Goal: Task Accomplishment & Management: Manage account settings

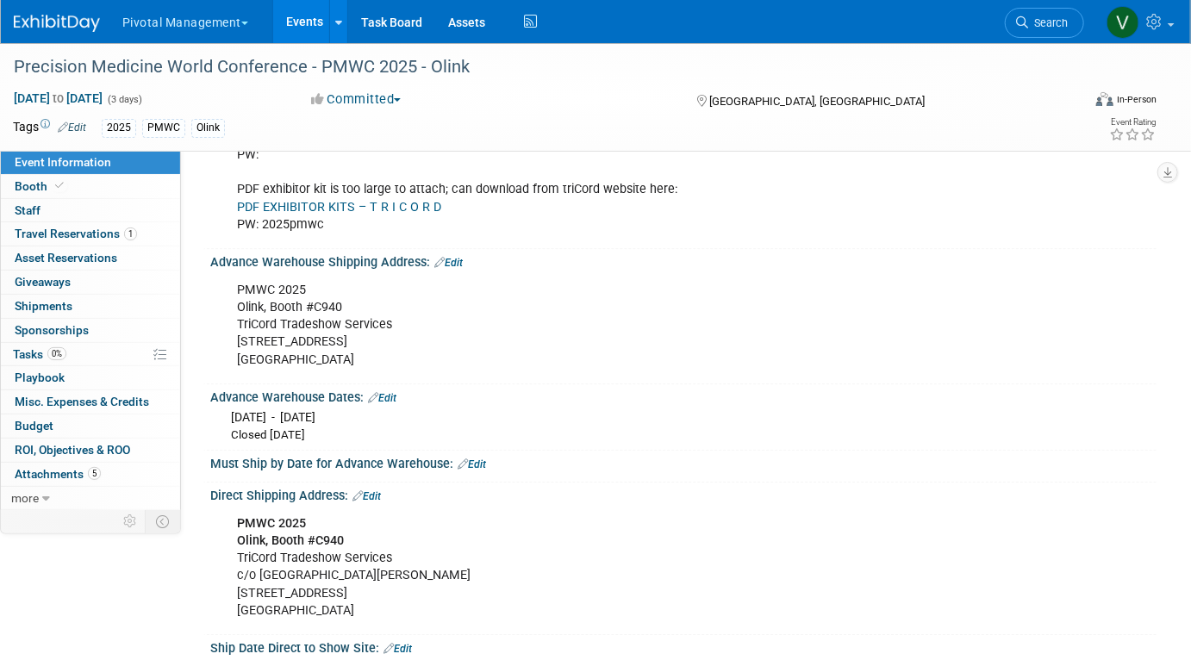
click at [314, 19] on link "Events" at bounding box center [304, 21] width 63 height 43
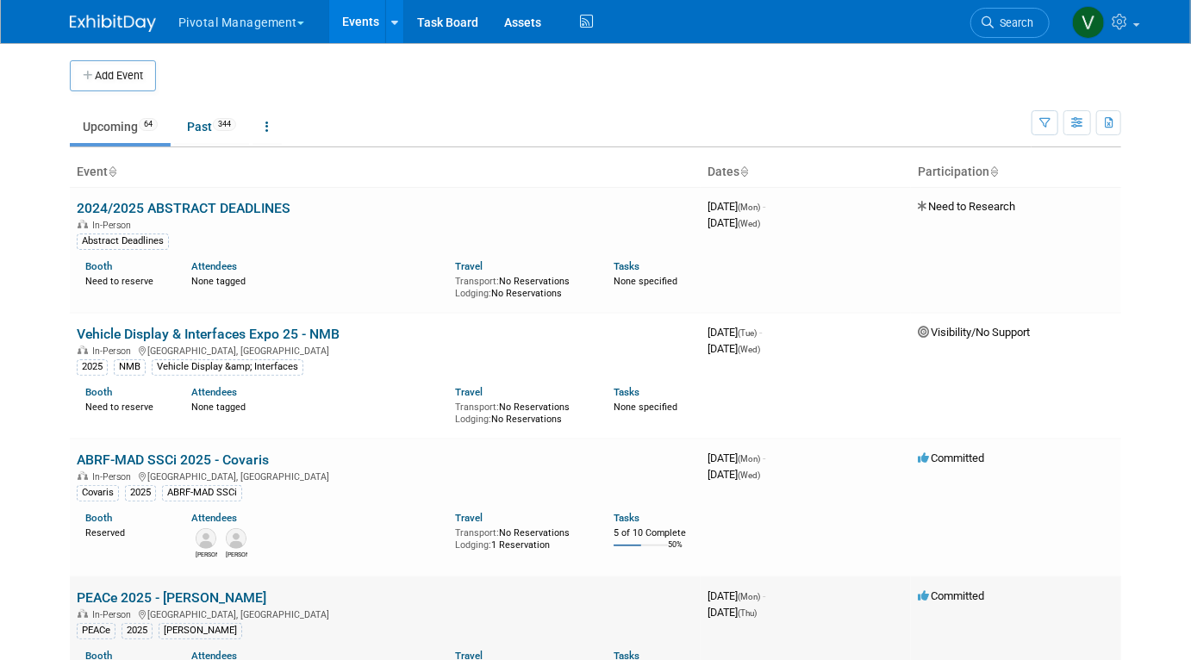
scroll to position [2776, 0]
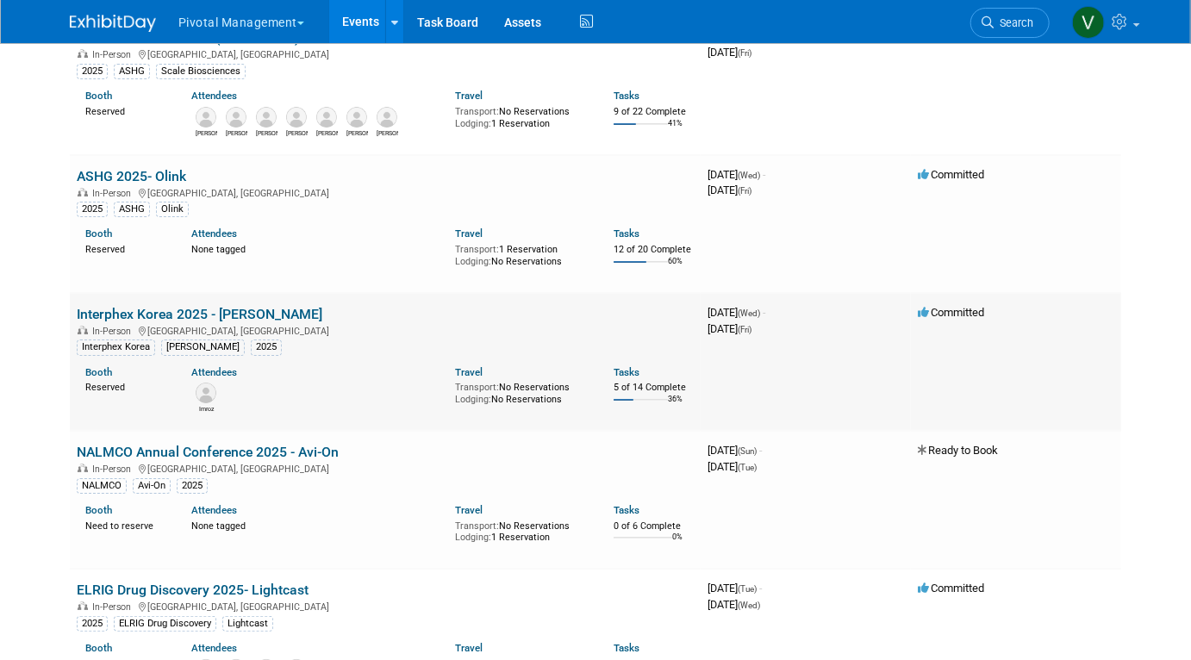
click at [227, 322] on link "Interphex Korea 2025 - [PERSON_NAME]" at bounding box center [200, 314] width 246 height 16
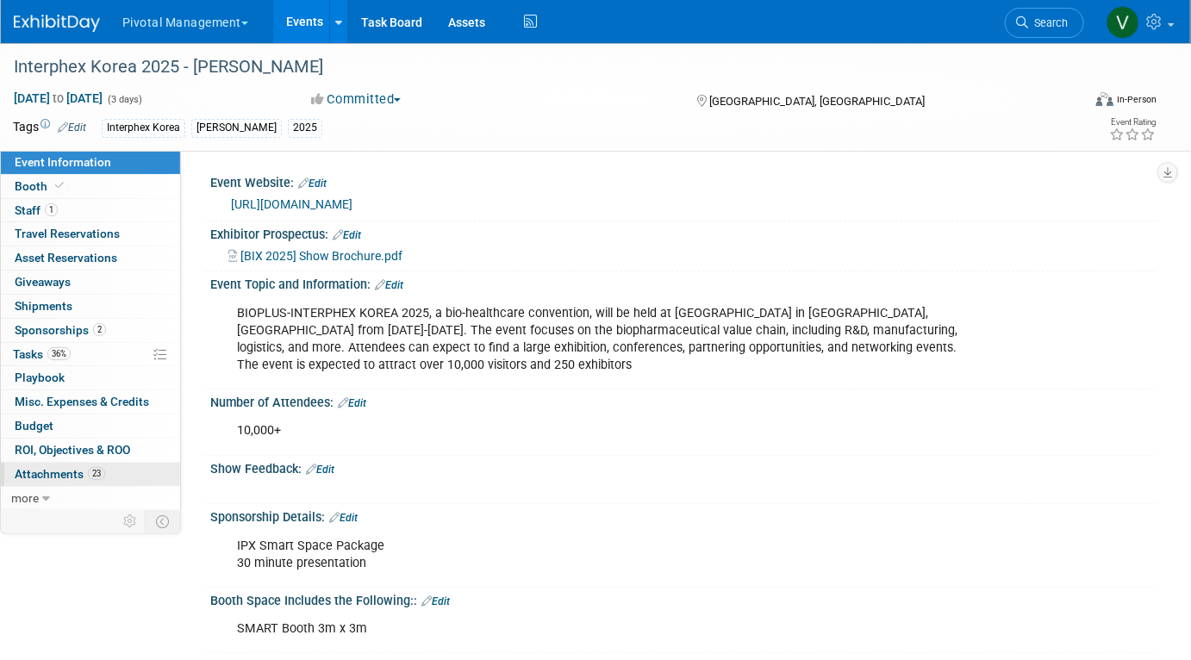
click at [59, 471] on span "Attachments 23" at bounding box center [60, 474] width 90 height 14
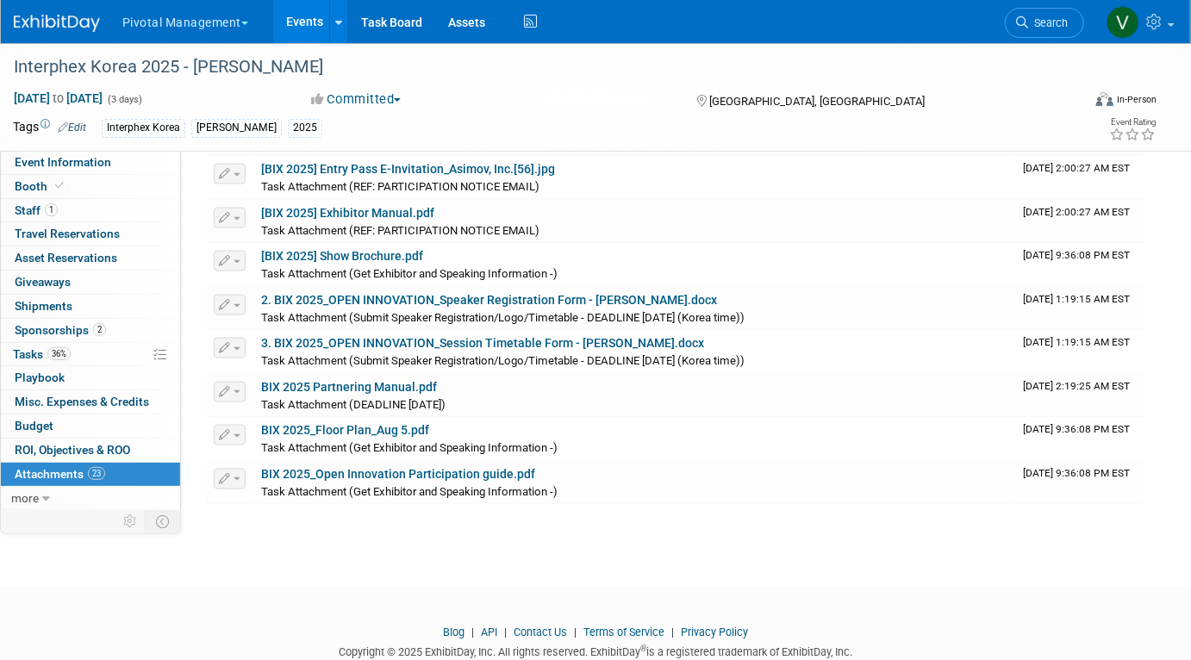
scroll to position [1008, 0]
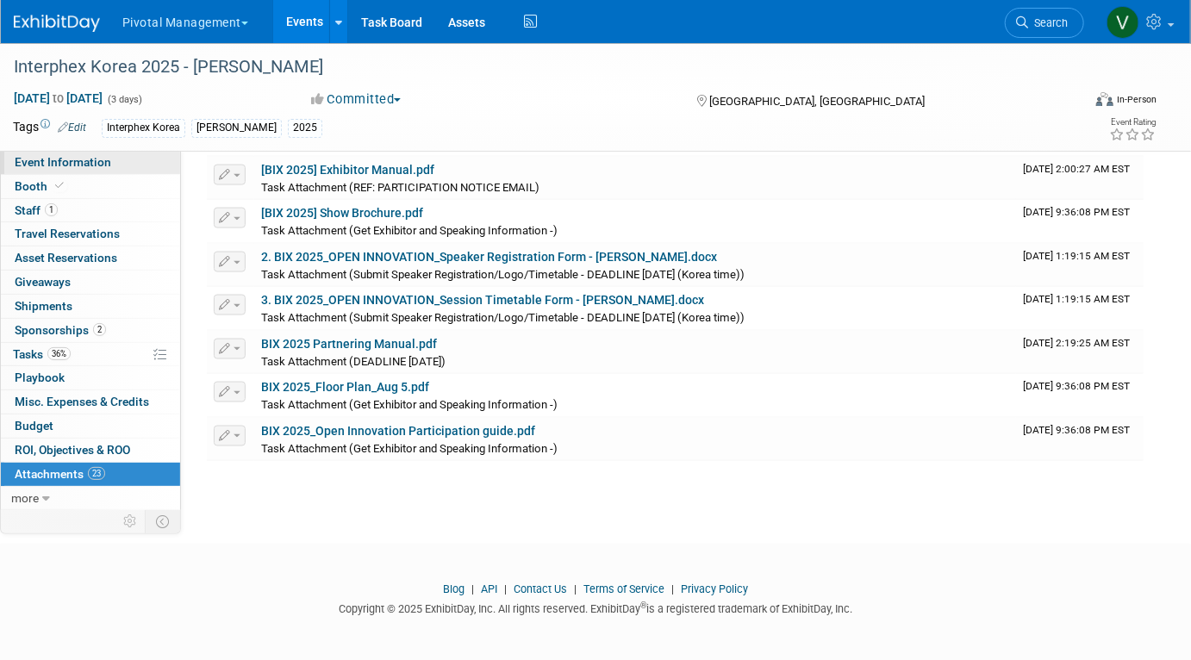
click at [85, 165] on span "Event Information" at bounding box center [63, 162] width 97 height 14
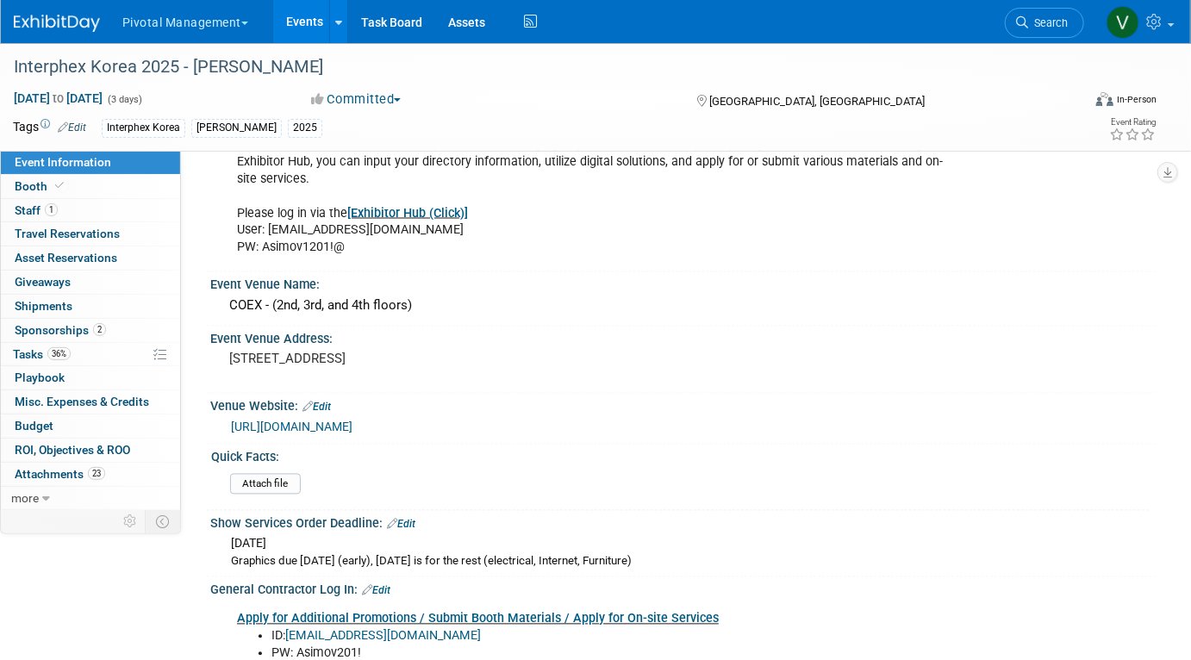
scroll to position [1258, 0]
click at [467, 355] on pre "513 Yeongdong-daero, Gangnam-gu, Seoul, Korea" at bounding box center [407, 358] width 357 height 16
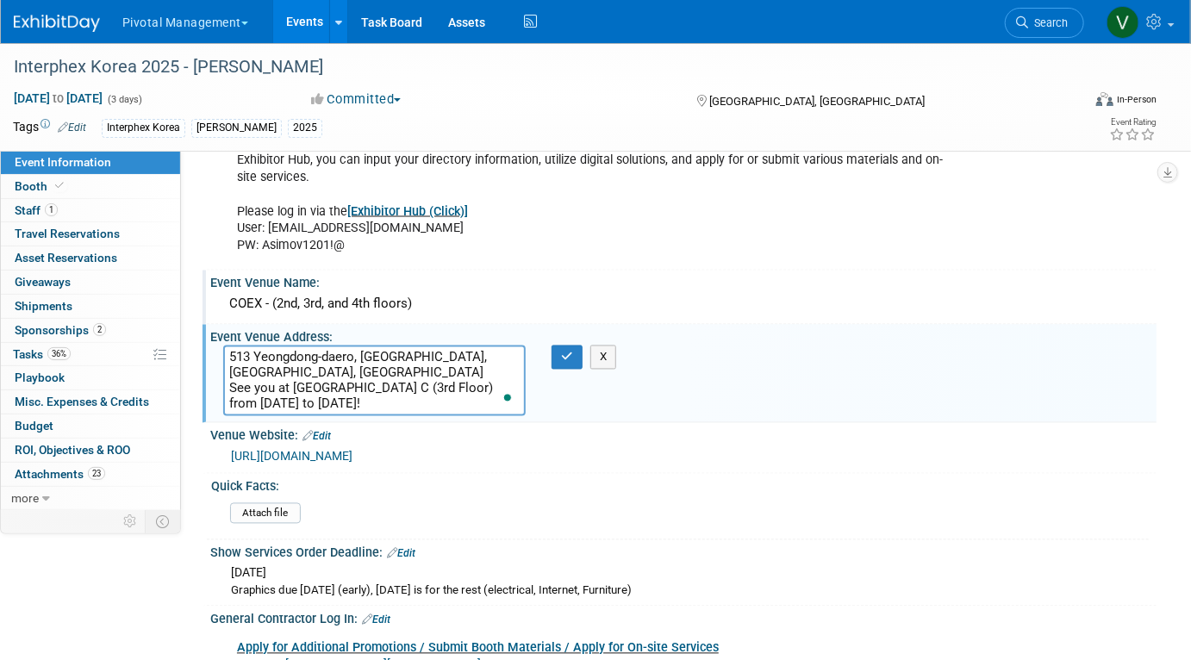
type textarea "513 Yeongdong-daero, Gangnam-gu, Seoul, Korea See you at COEX Hall C (3rd Floor…"
click at [264, 296] on div "COEX - (2nd, 3rd, and 4th floors)" at bounding box center [683, 304] width 920 height 27
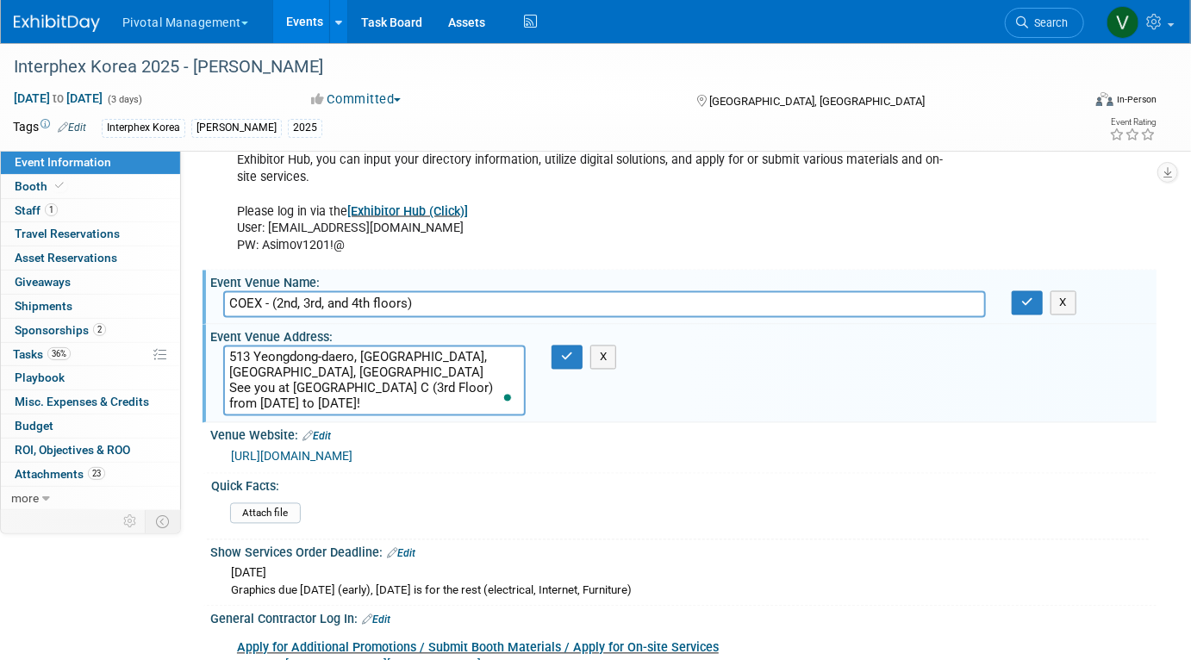
click at [266, 296] on input "COEX - (2nd, 3rd, and 4th floors)" at bounding box center [604, 304] width 763 height 27
click at [525, 302] on input "COEX Hall C (3rd Floor)- (2nd, 3rd, and 4th floors)" at bounding box center [604, 304] width 763 height 27
type input "COEX Hall C (3rd Floor)"
drag, startPoint x: 231, startPoint y: 384, endPoint x: 296, endPoint y: 402, distance: 67.1
click at [296, 402] on textarea "513 Yeongdong-daero, Gangnam-gu, Seoul, Korea See you at COEX Hall C (3rd Floor…" at bounding box center [374, 381] width 302 height 71
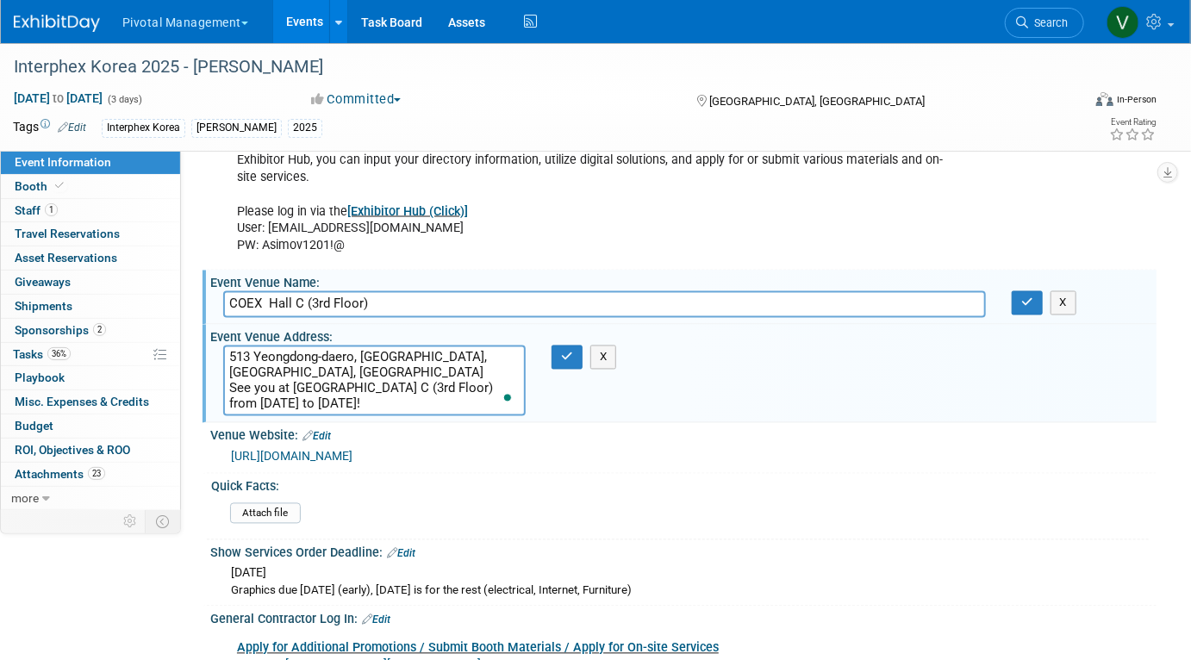
paste textarea "- (2nd, 3rd, and 4th floors)"
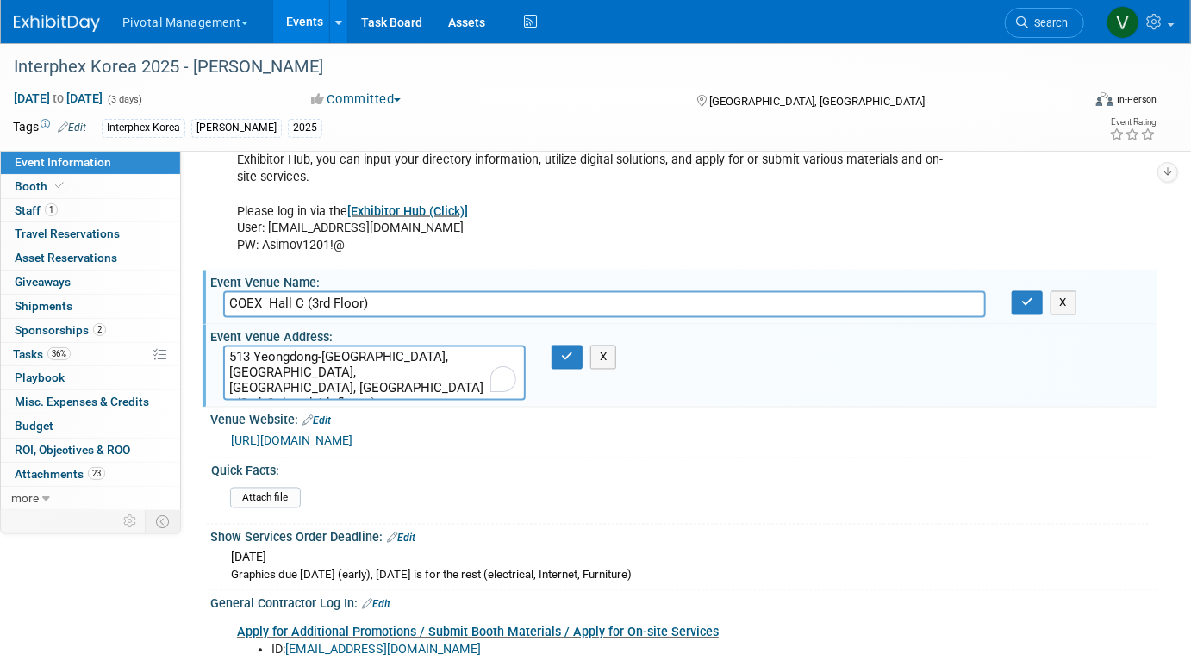
click at [319, 365] on textarea "513 Yeongdong-daero, Gangnam-gu, Seoul, Korea - (2nd, 3rd, and 4th floors)" at bounding box center [374, 373] width 302 height 55
type textarea "513 Yeongdong-daero, Gangnam-gu, Seoul, Korea 2nd, 3rd, and 4th floors"
click at [563, 361] on button "button" at bounding box center [567, 358] width 31 height 24
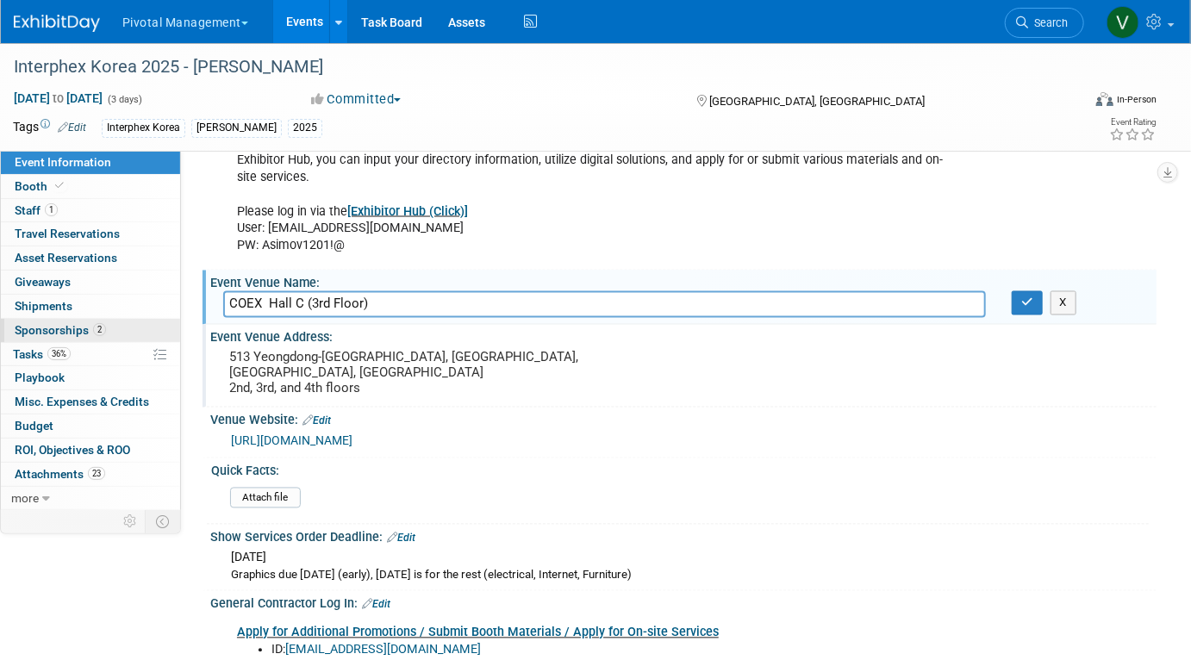
click at [74, 329] on span "Sponsorships 2" at bounding box center [60, 330] width 91 height 14
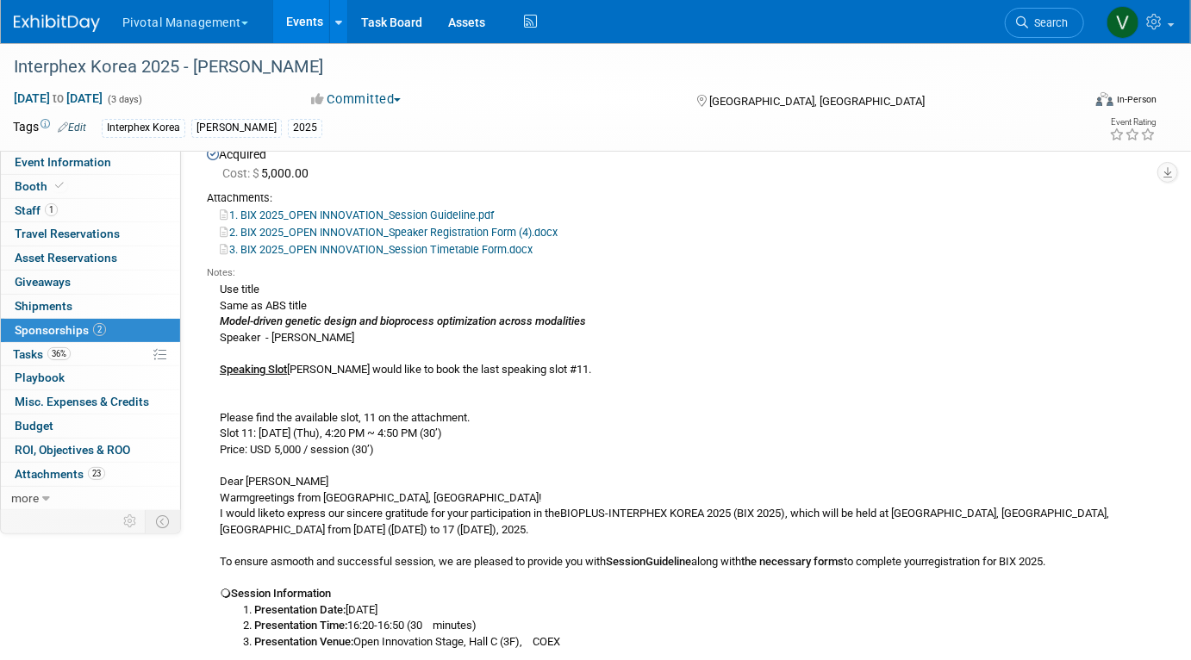
scroll to position [0, 0]
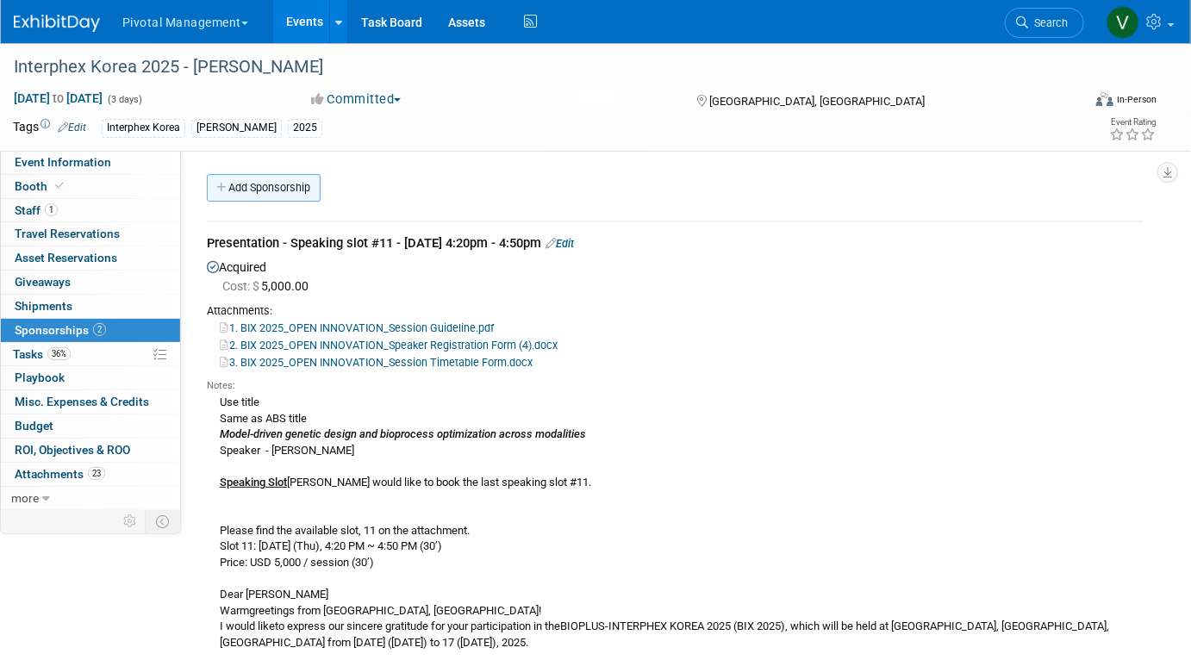
click at [295, 190] on link "Add Sponsorship" at bounding box center [264, 188] width 114 height 28
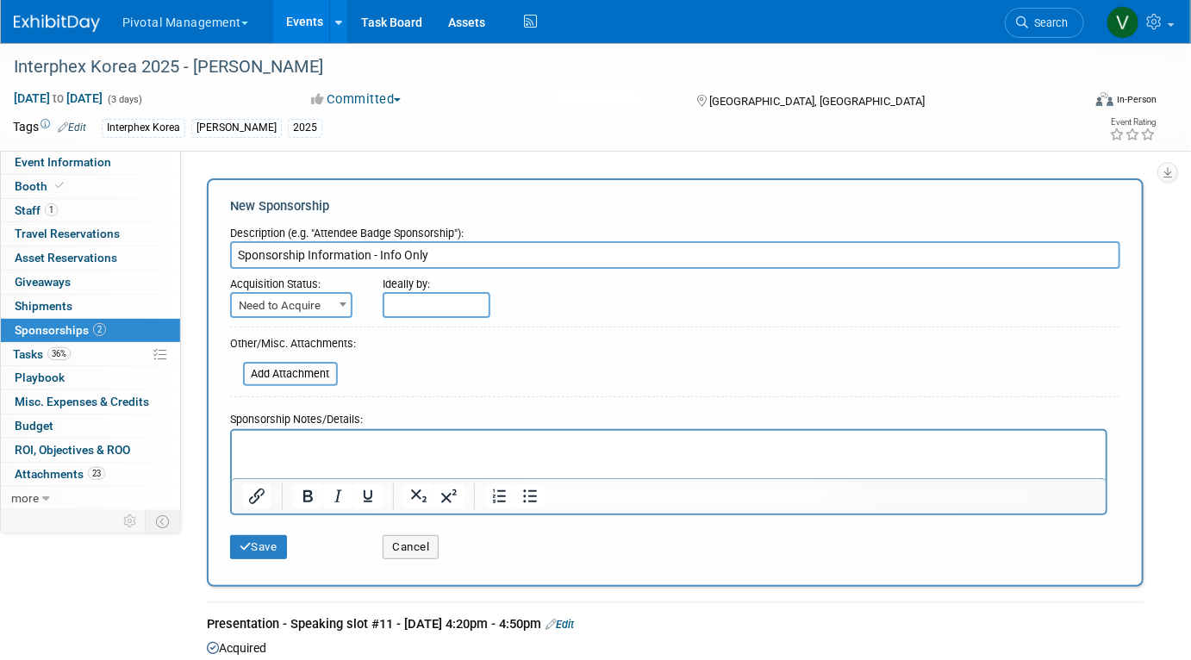
type input "Sponsorship Information - Info Only"
click at [301, 314] on span "Need to Acquire" at bounding box center [291, 306] width 119 height 24
select select "2"
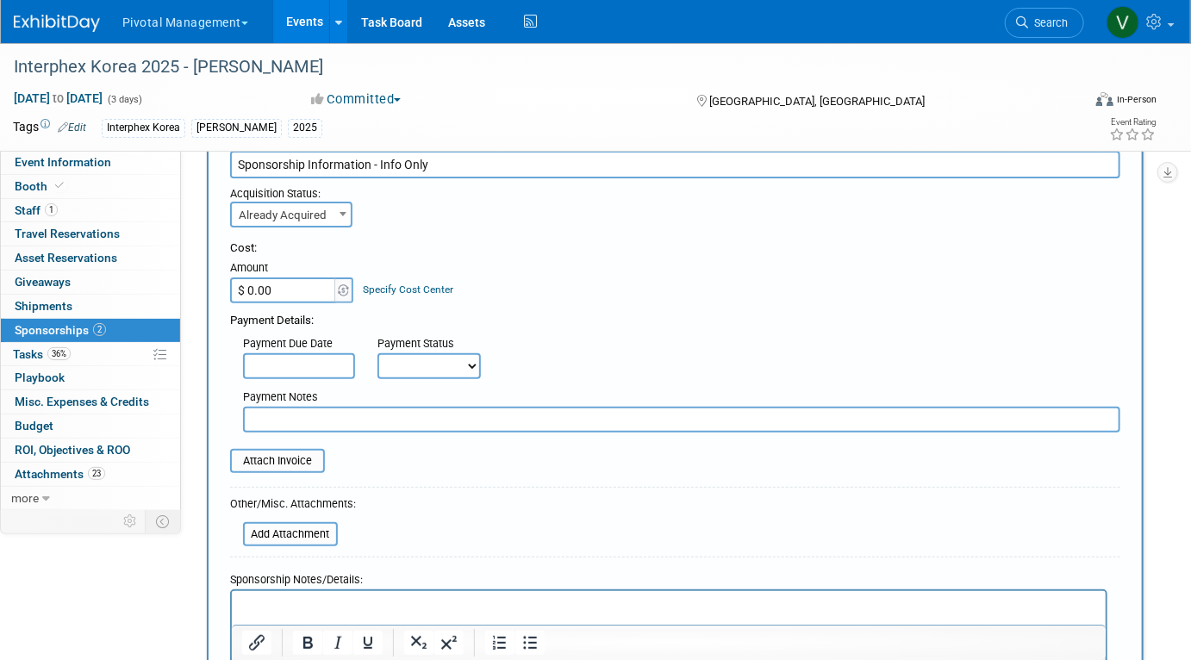
scroll to position [140, 0]
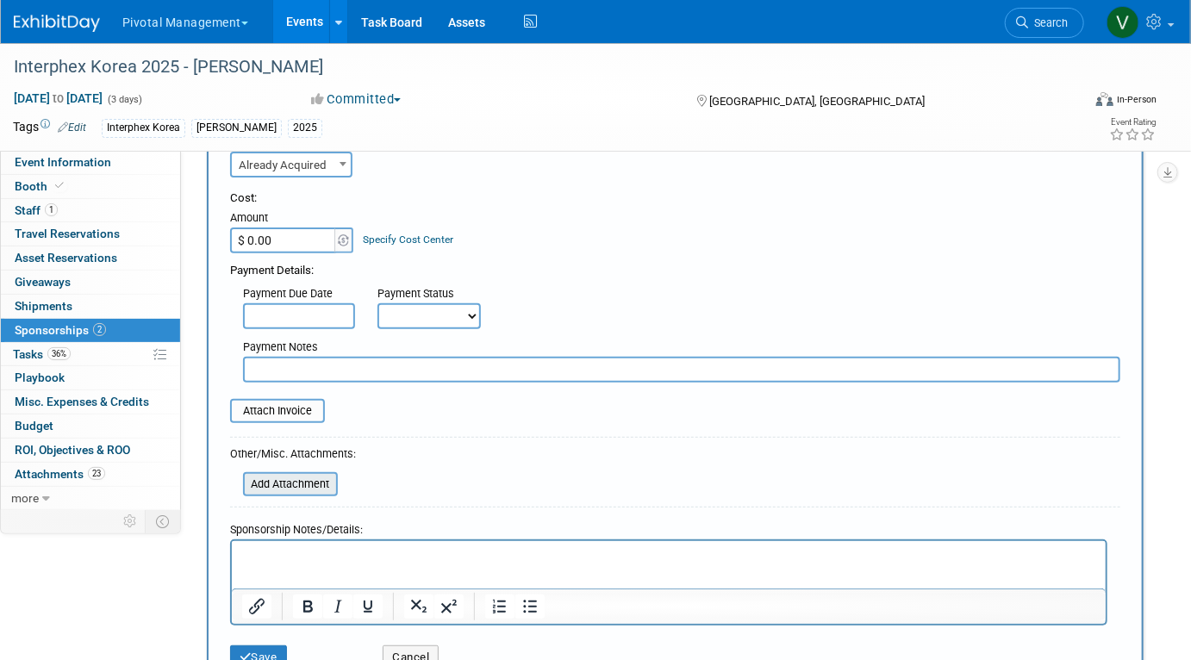
click at [298, 477] on input "file" at bounding box center [233, 484] width 205 height 21
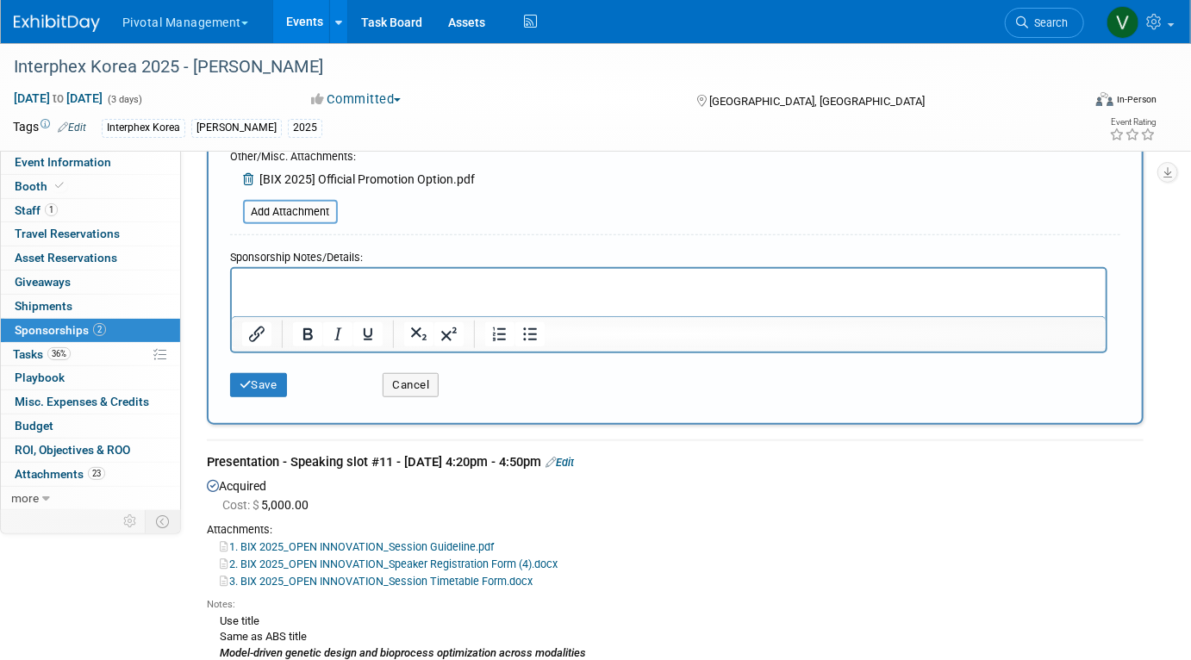
scroll to position [433, 0]
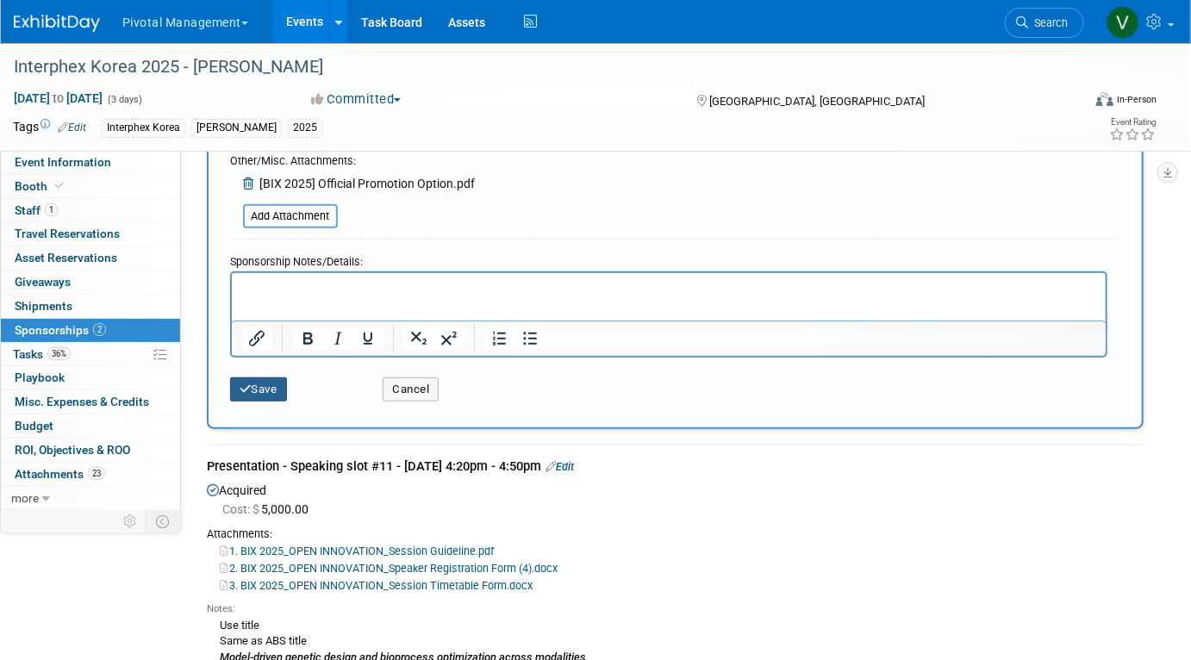
click at [264, 390] on button "Save" at bounding box center [258, 389] width 57 height 24
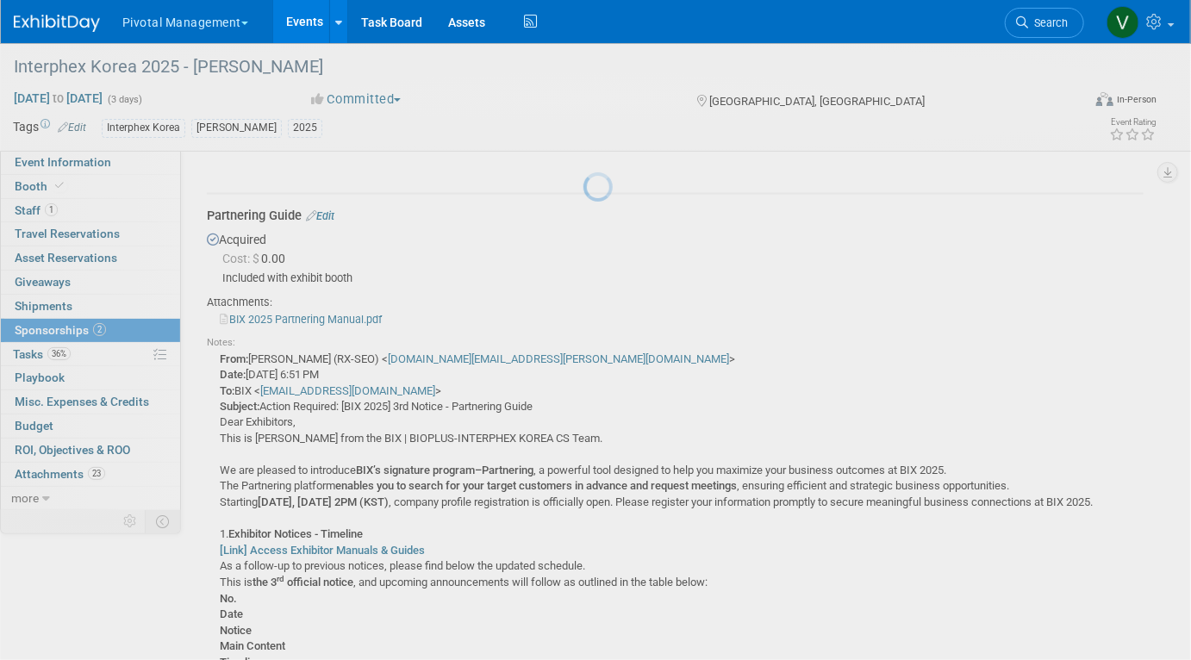
scroll to position [2676, 0]
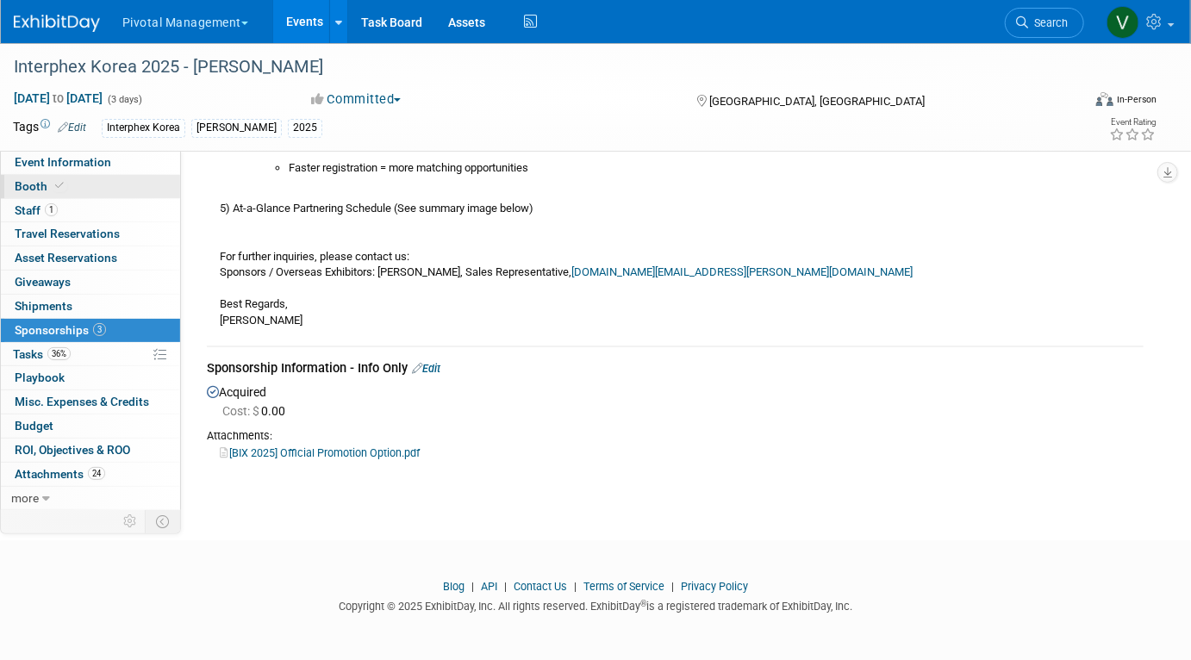
click at [53, 192] on span at bounding box center [60, 185] width 16 height 13
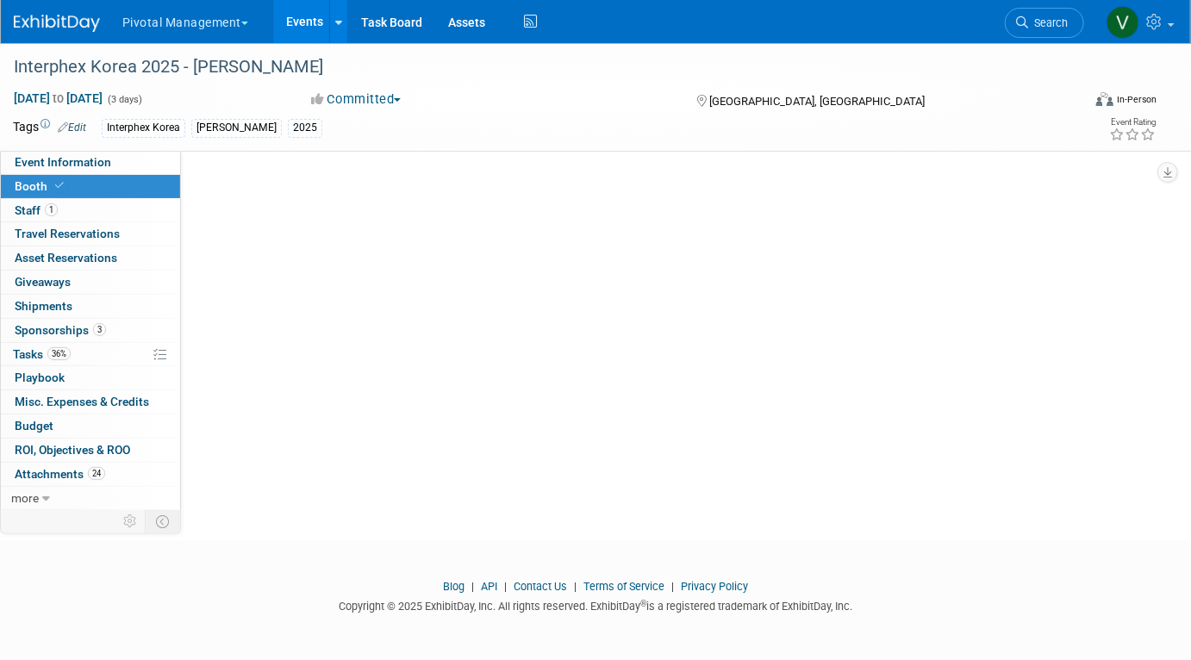
scroll to position [0, 0]
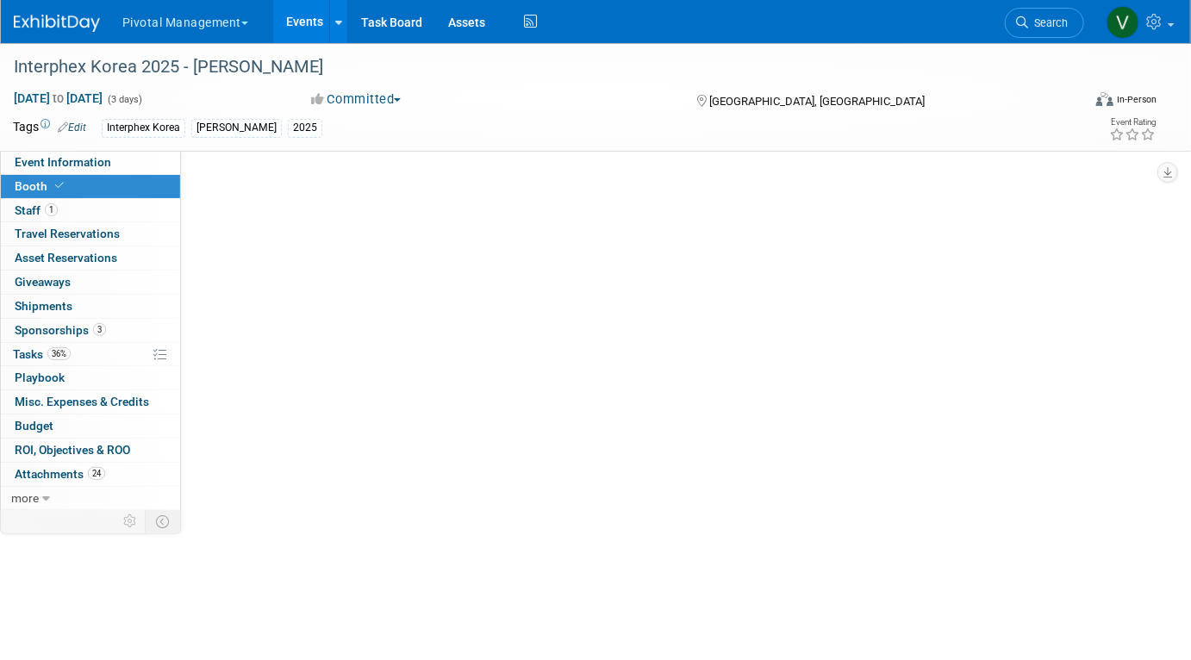
select select "Yes"
select select "No"
select select "Yes"
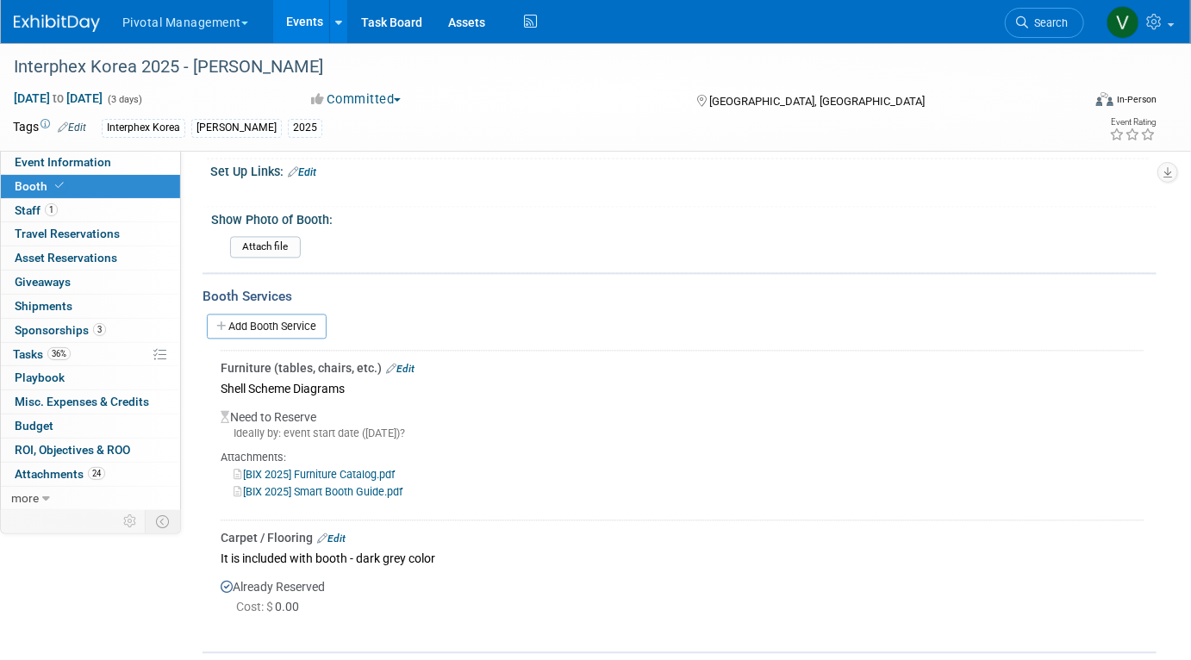
scroll to position [1552, 0]
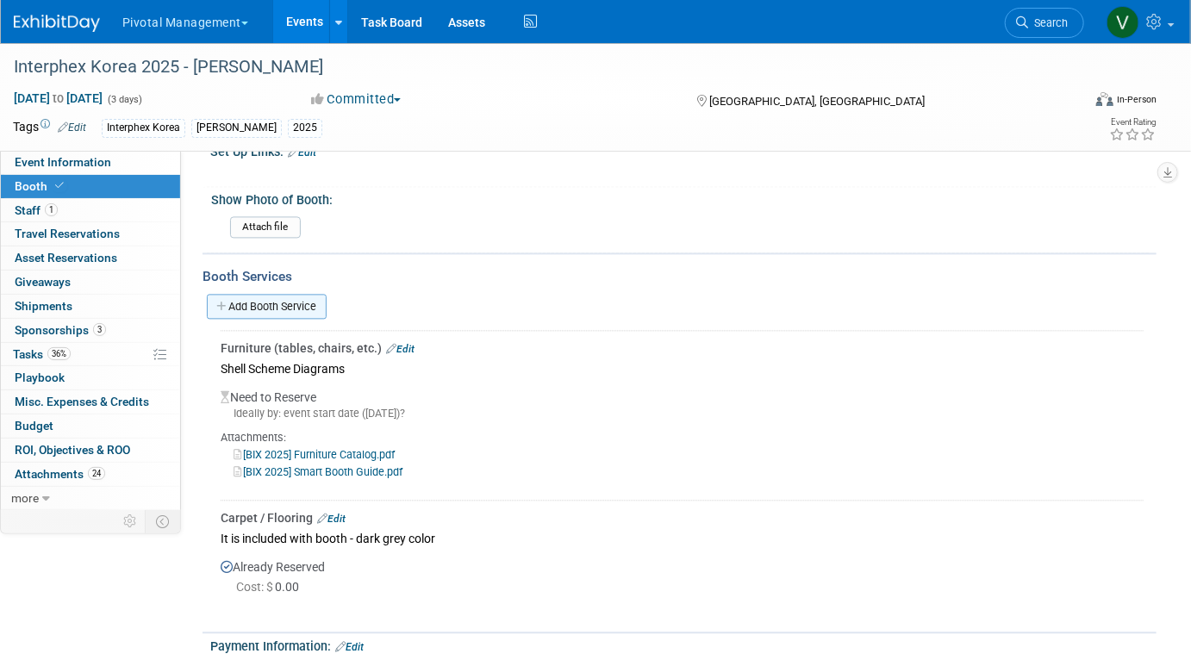
click at [304, 294] on link "Add Booth Service" at bounding box center [267, 306] width 120 height 25
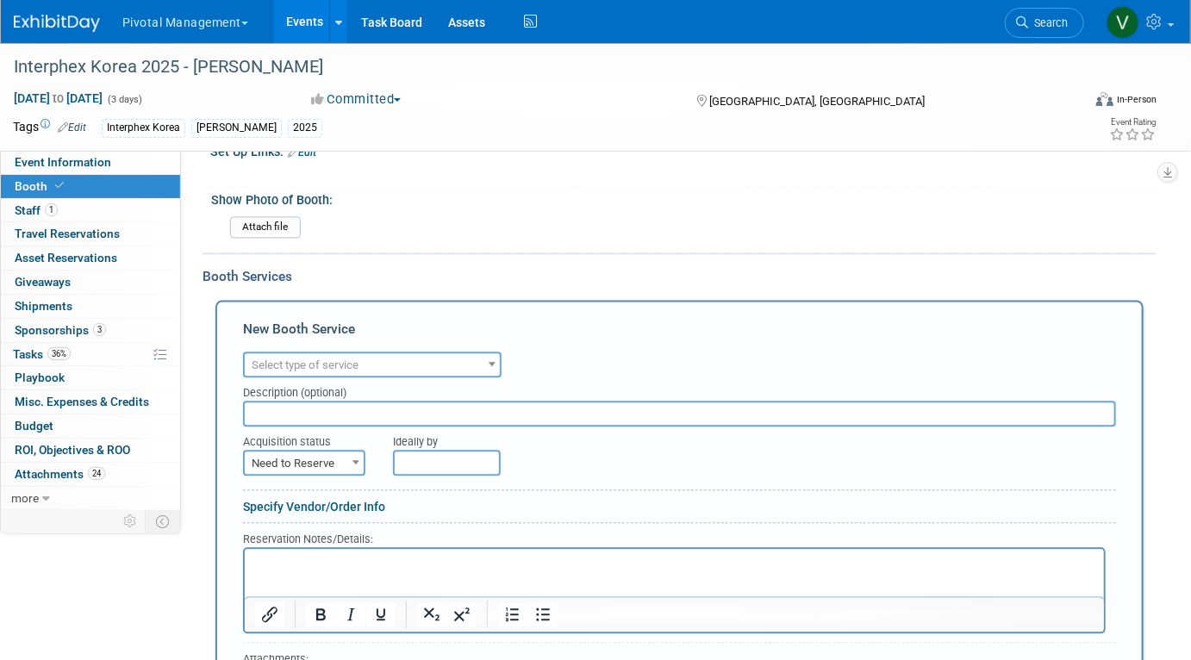
scroll to position [1551, 0]
click at [300, 359] on span "Select type of service" at bounding box center [305, 365] width 107 height 13
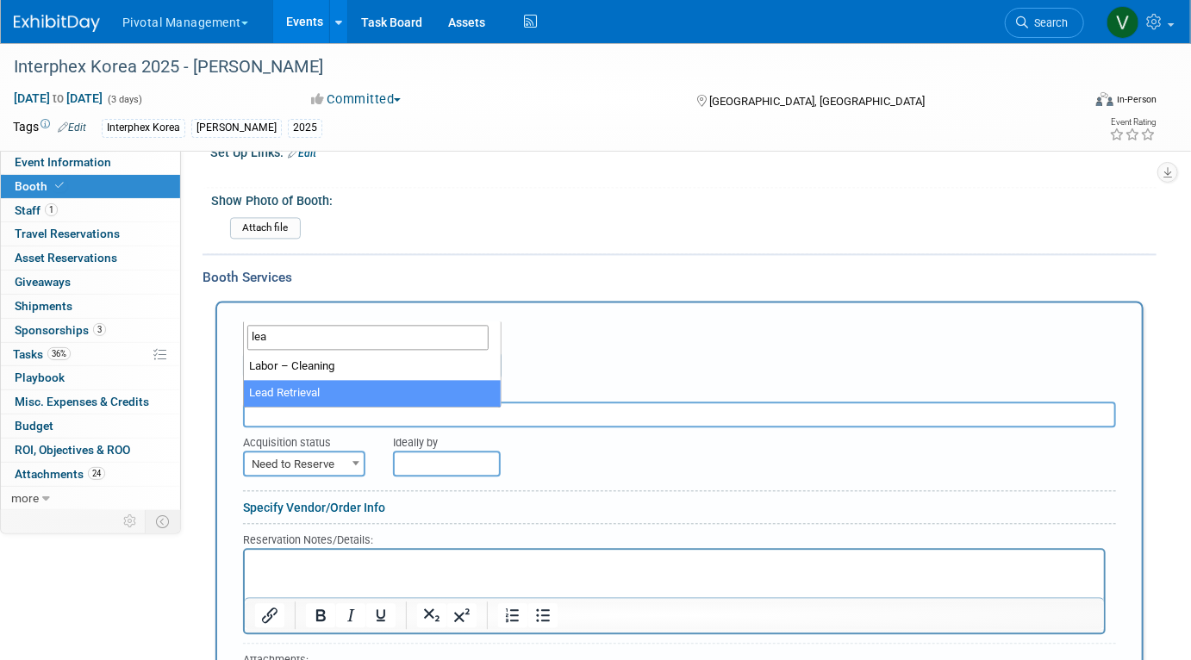
type input "lea"
select select "7"
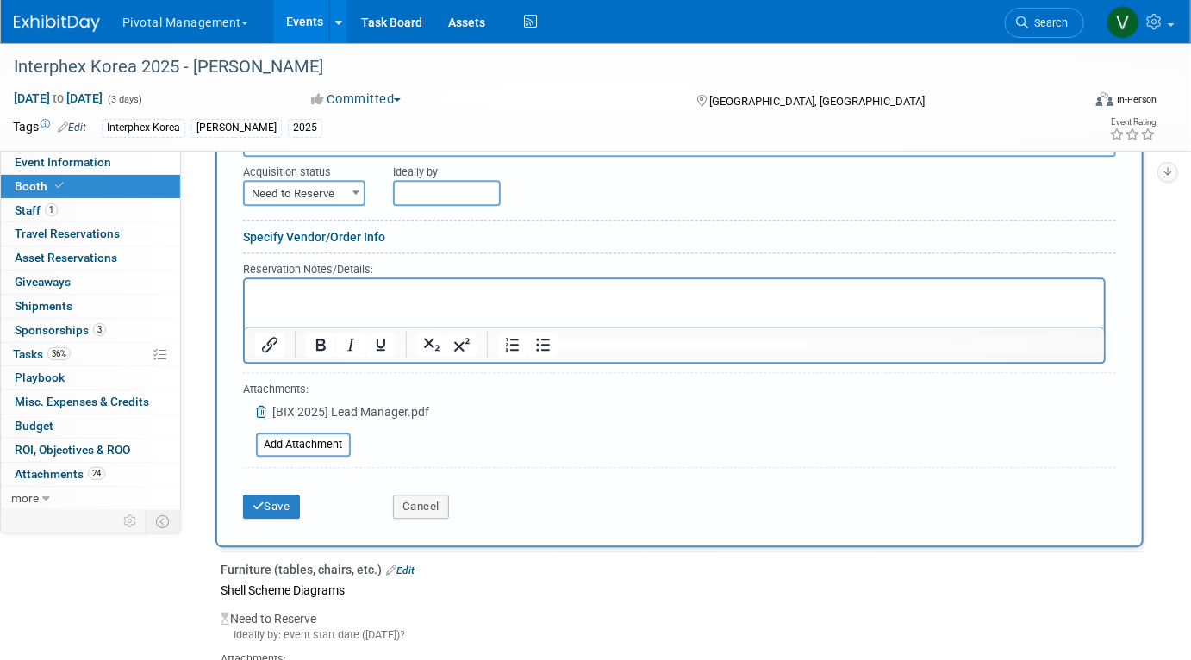
scroll to position [1827, 0]
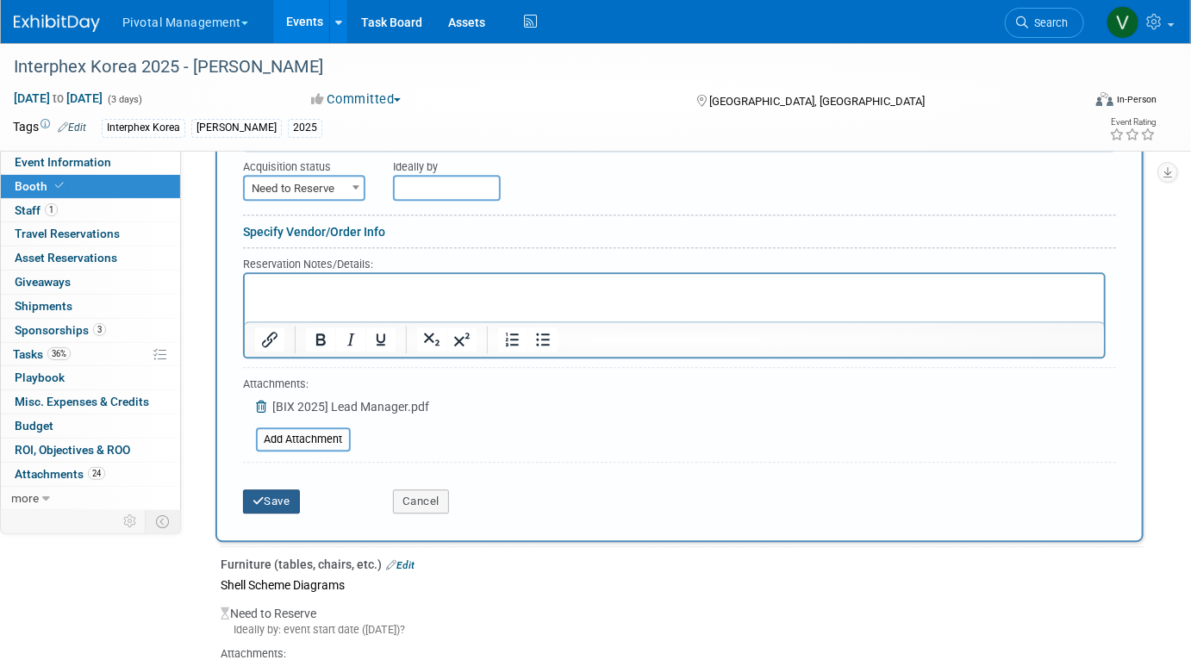
click at [268, 490] on button "Save" at bounding box center [271, 502] width 57 height 24
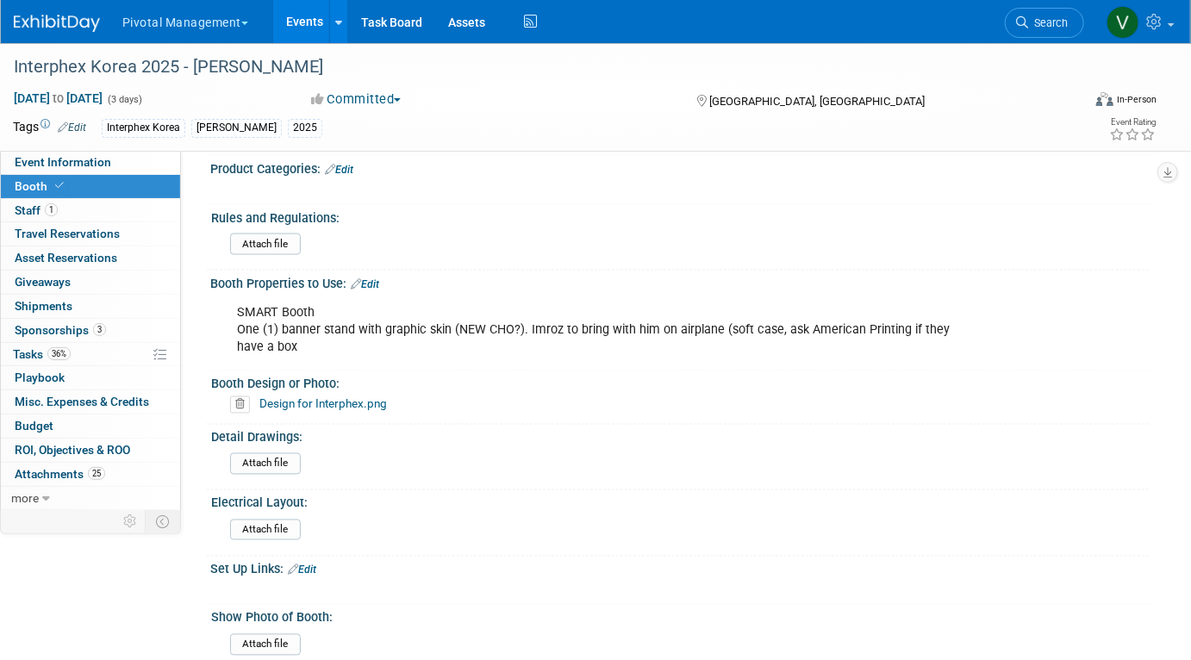
scroll to position [1065, 0]
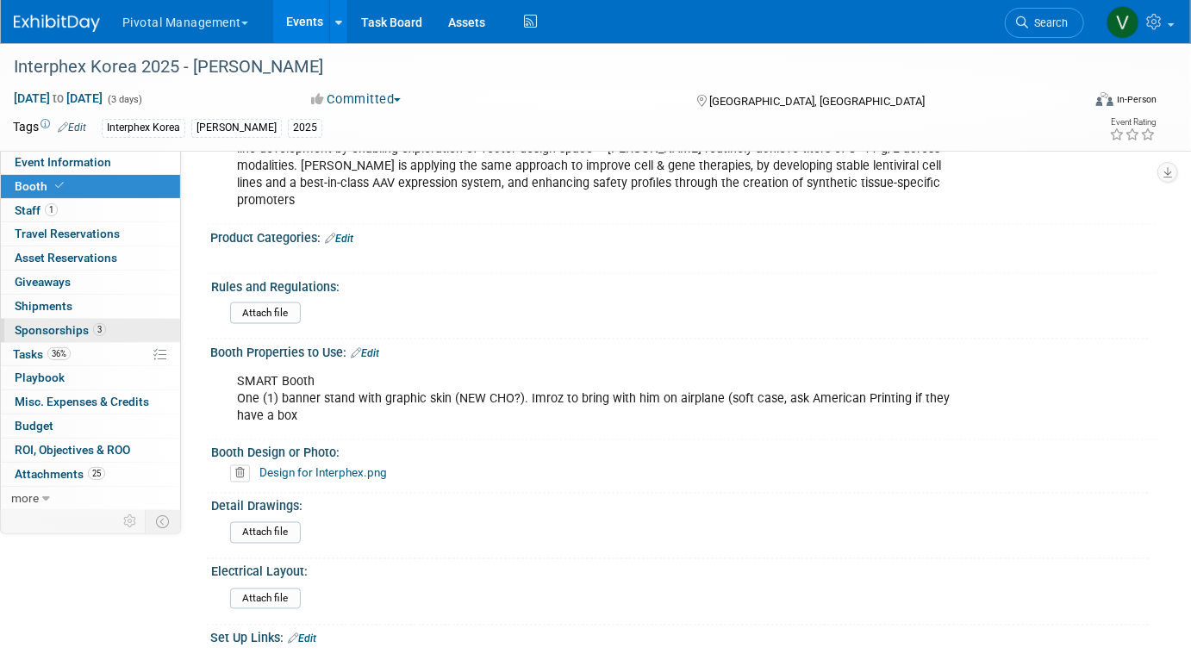
click at [78, 331] on span "Sponsorships 3" at bounding box center [60, 330] width 91 height 14
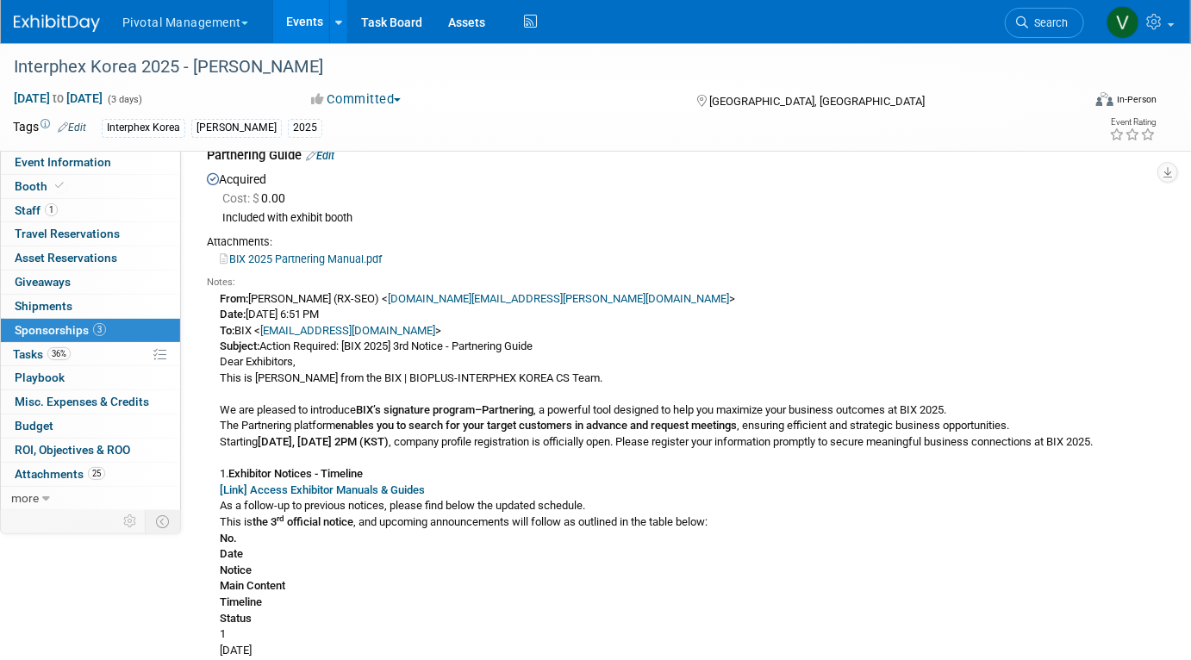
scroll to position [1102, 0]
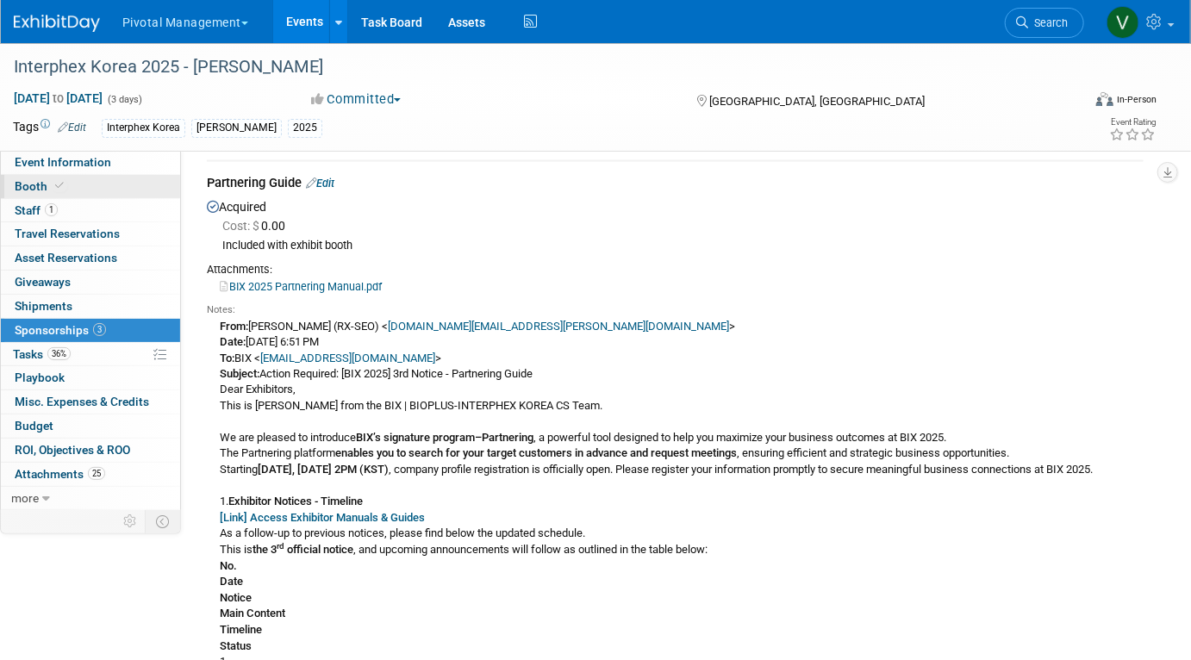
click at [114, 191] on link "Booth" at bounding box center [90, 186] width 179 height 23
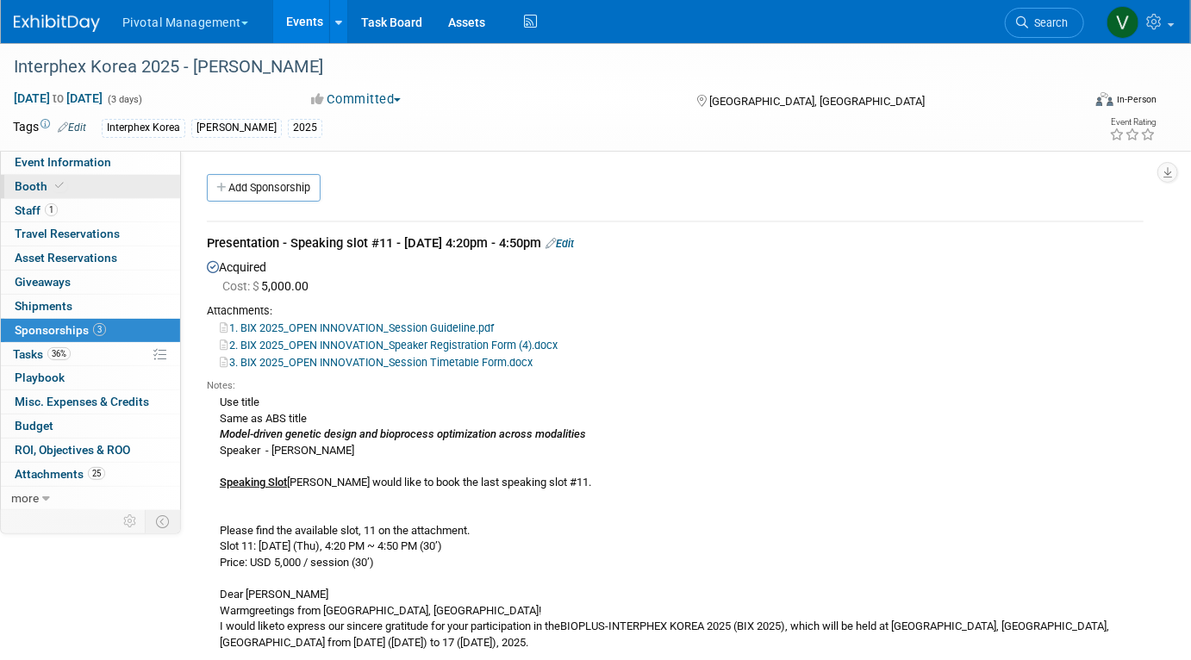
select select "Yes"
select select "No"
select select "Yes"
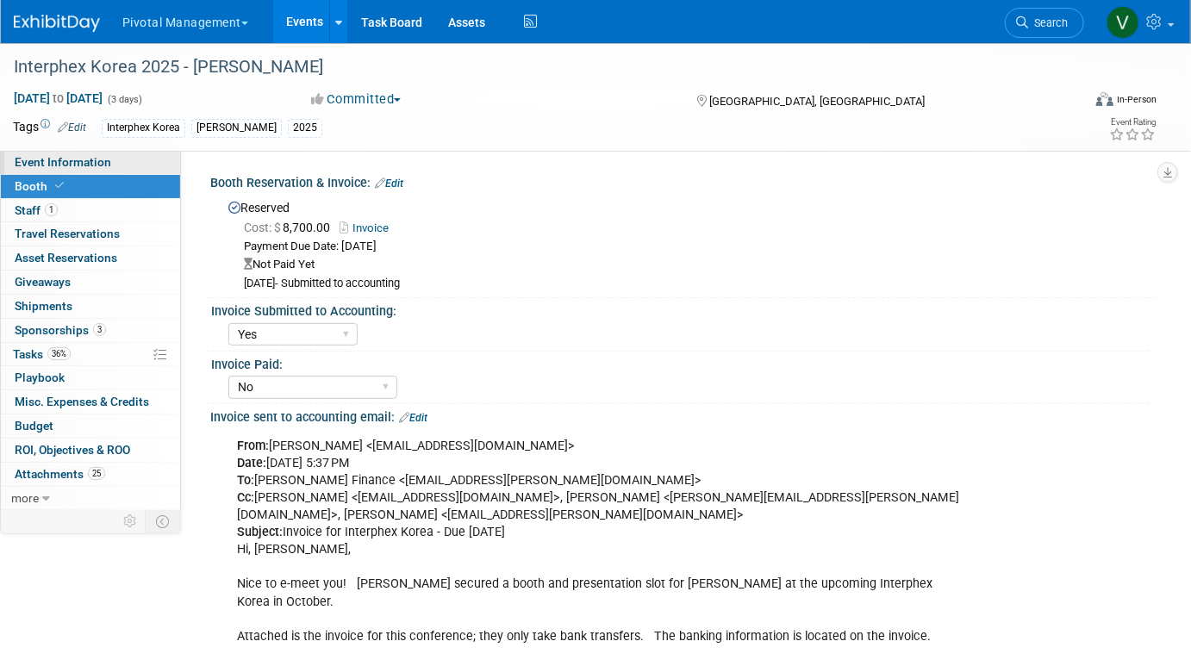
click at [123, 165] on link "Event Information" at bounding box center [90, 162] width 179 height 23
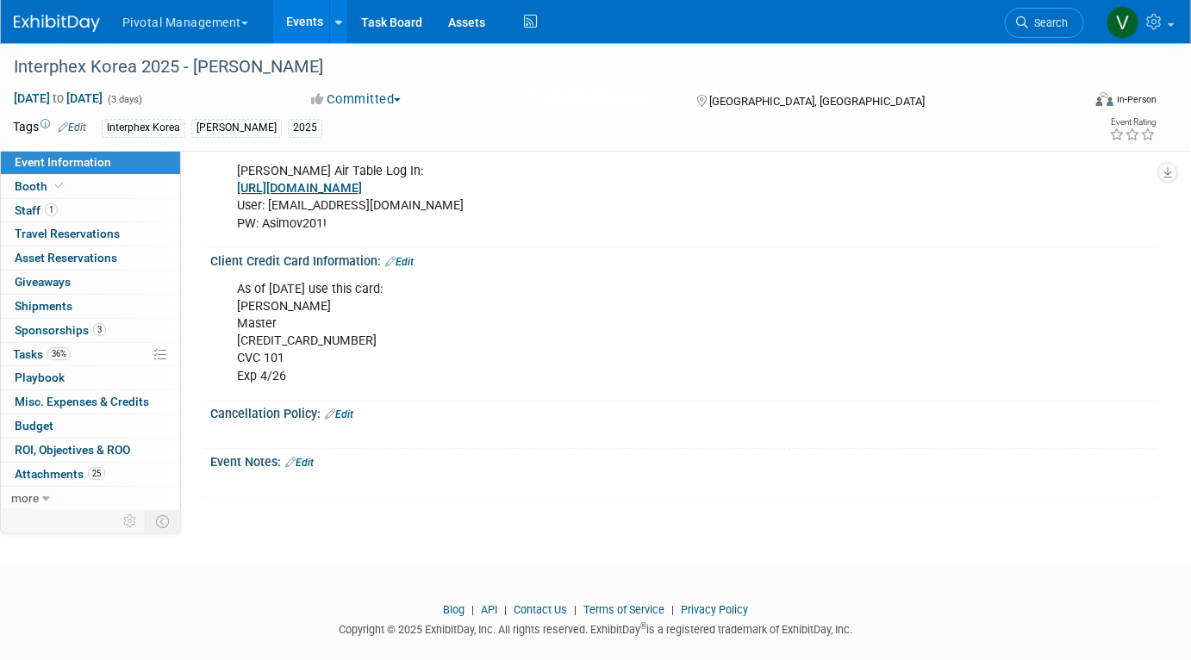
scroll to position [2428, 0]
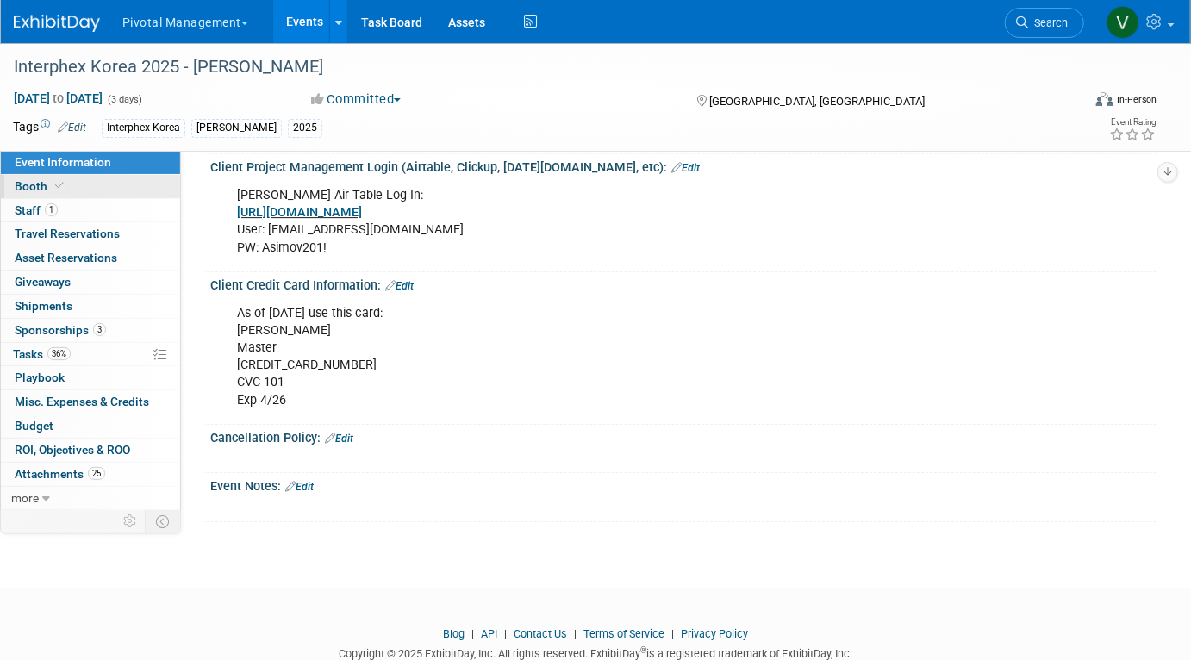
click at [134, 191] on link "Booth" at bounding box center [90, 186] width 179 height 23
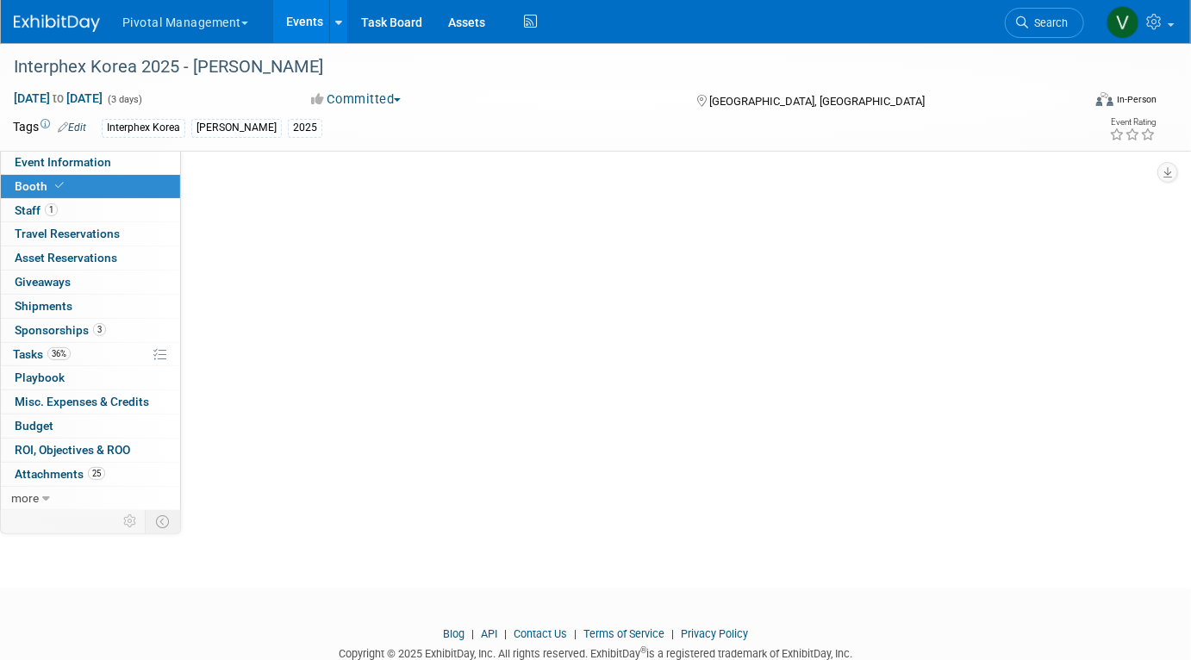
scroll to position [0, 0]
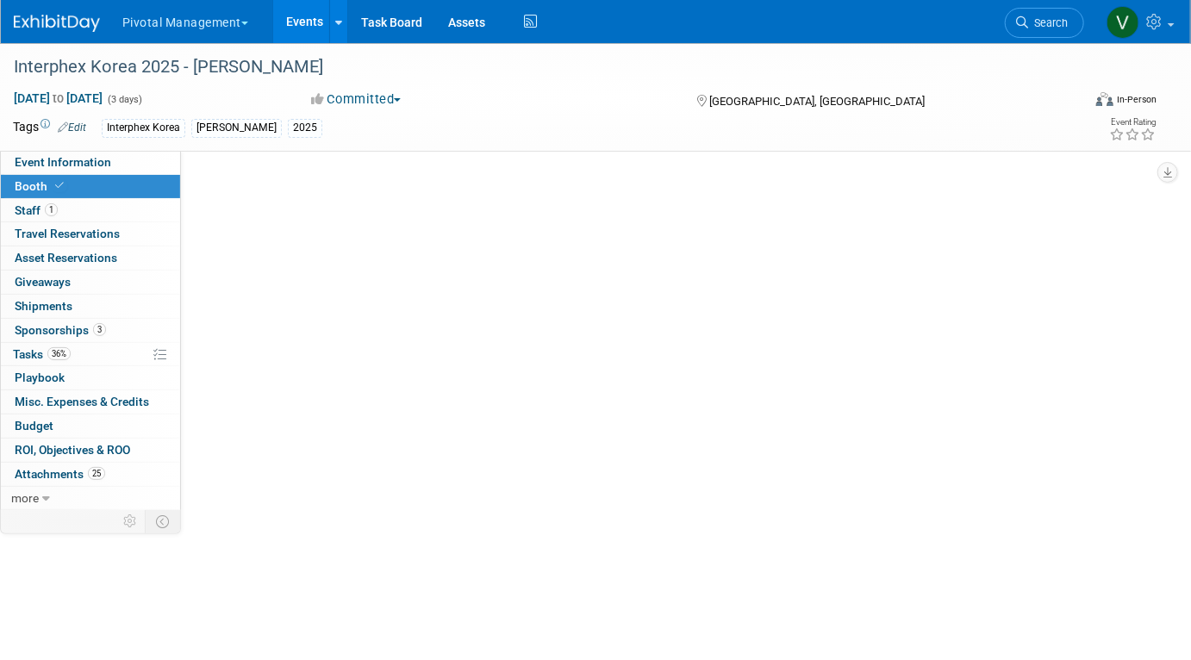
select select "Yes"
select select "No"
select select "Yes"
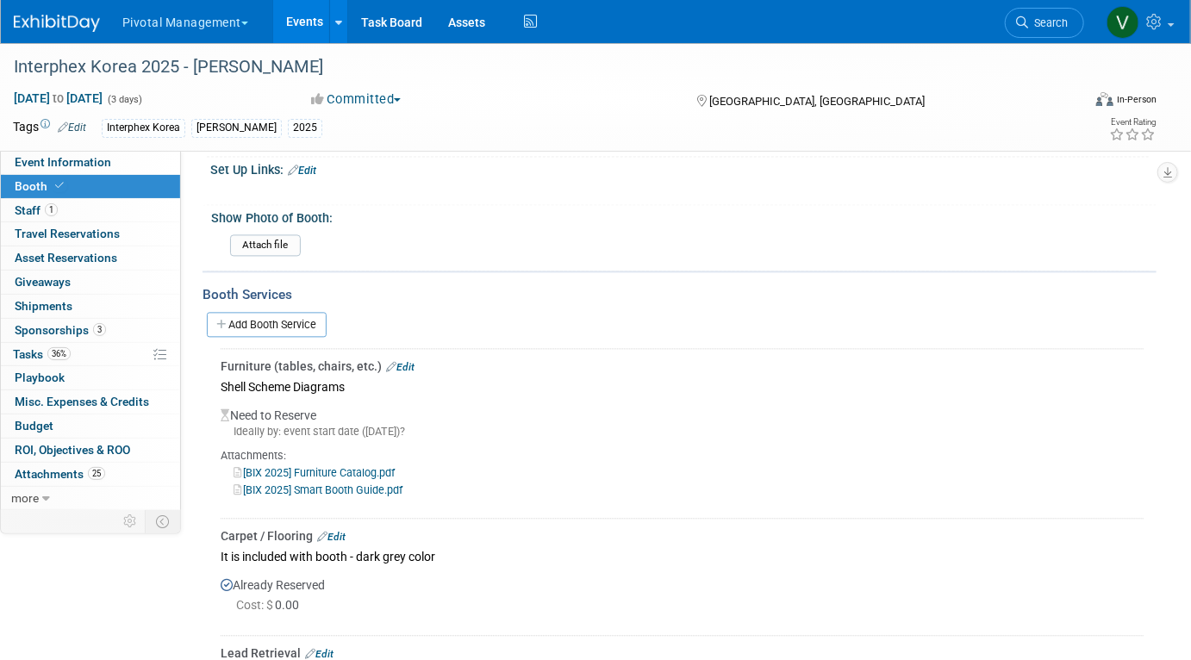
scroll to position [1541, 0]
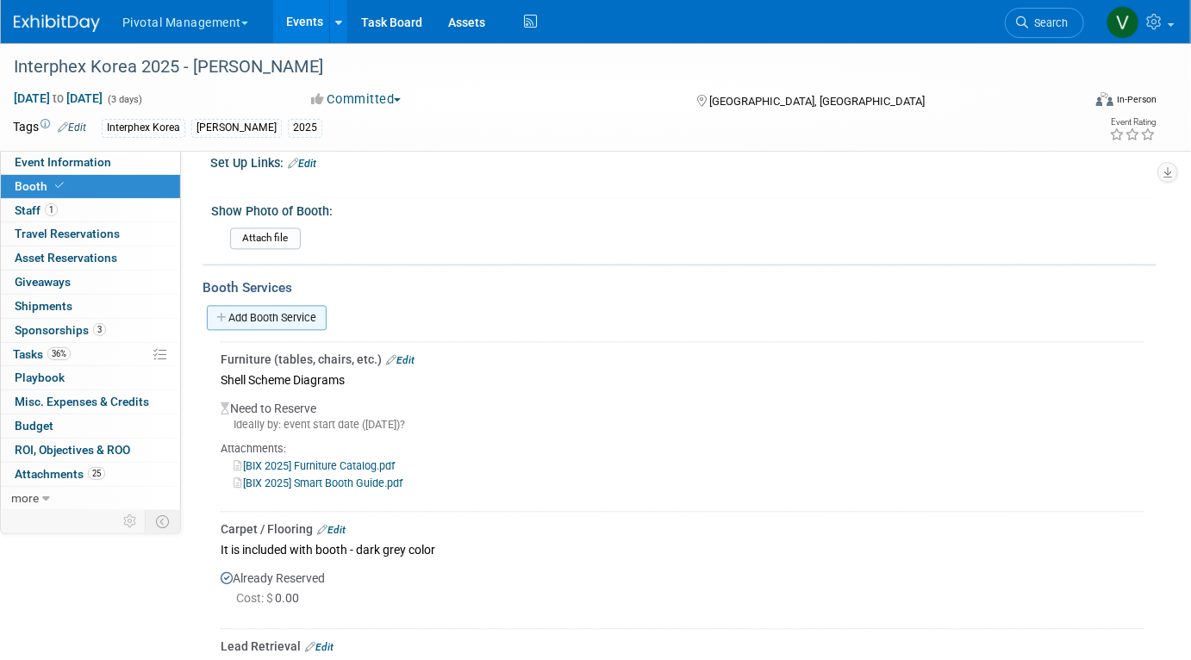
click at [303, 305] on link "Add Booth Service" at bounding box center [267, 317] width 120 height 25
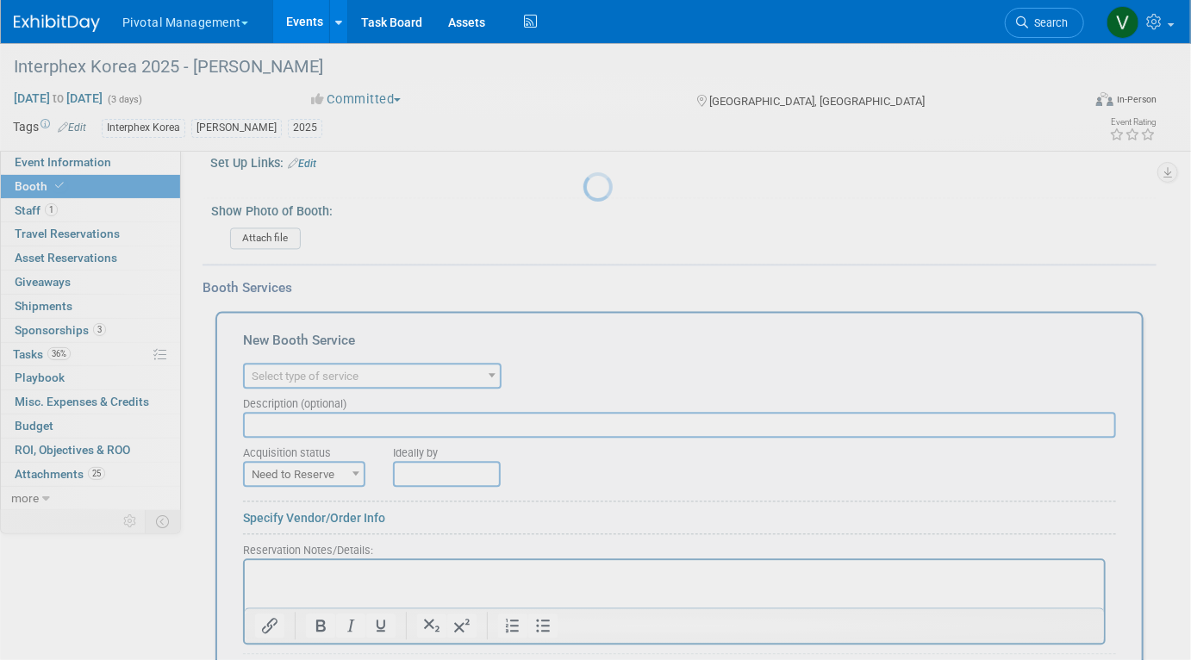
scroll to position [0, 0]
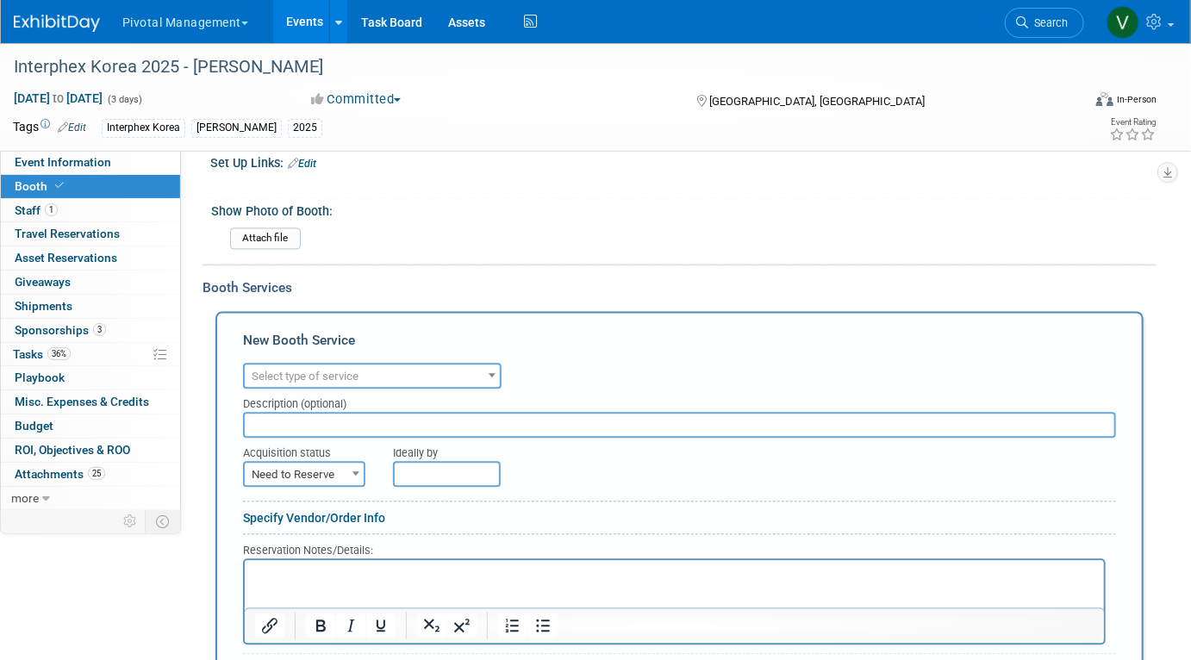
click at [322, 370] on span "Select type of service" at bounding box center [305, 376] width 107 height 13
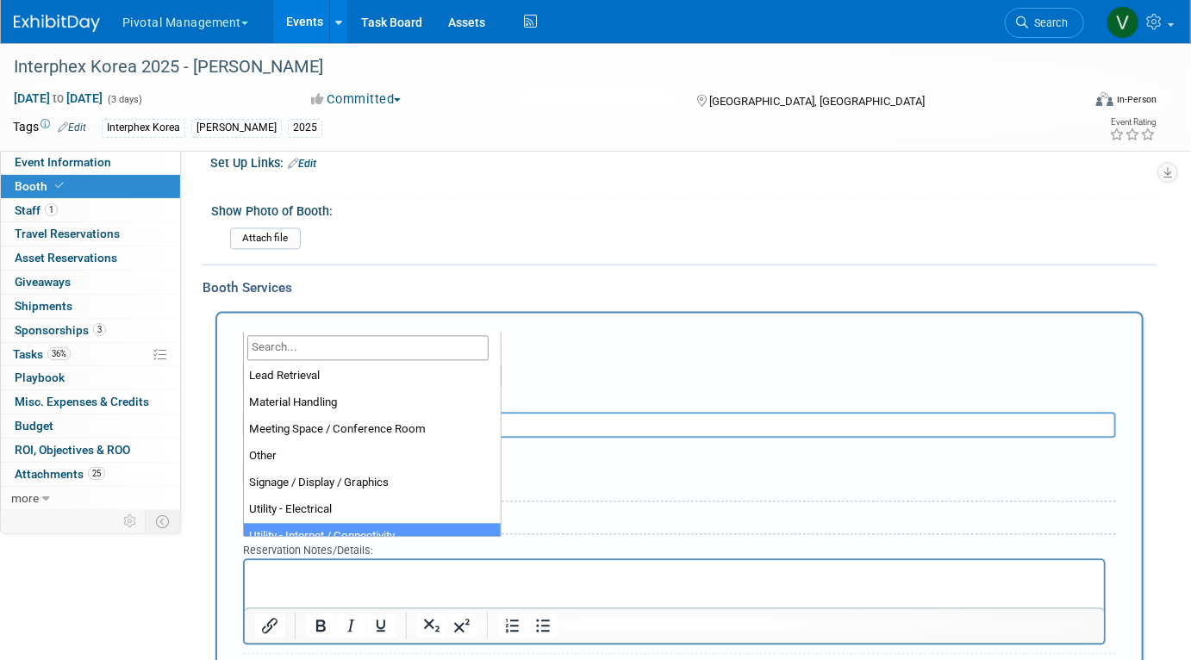
scroll to position [376, 0]
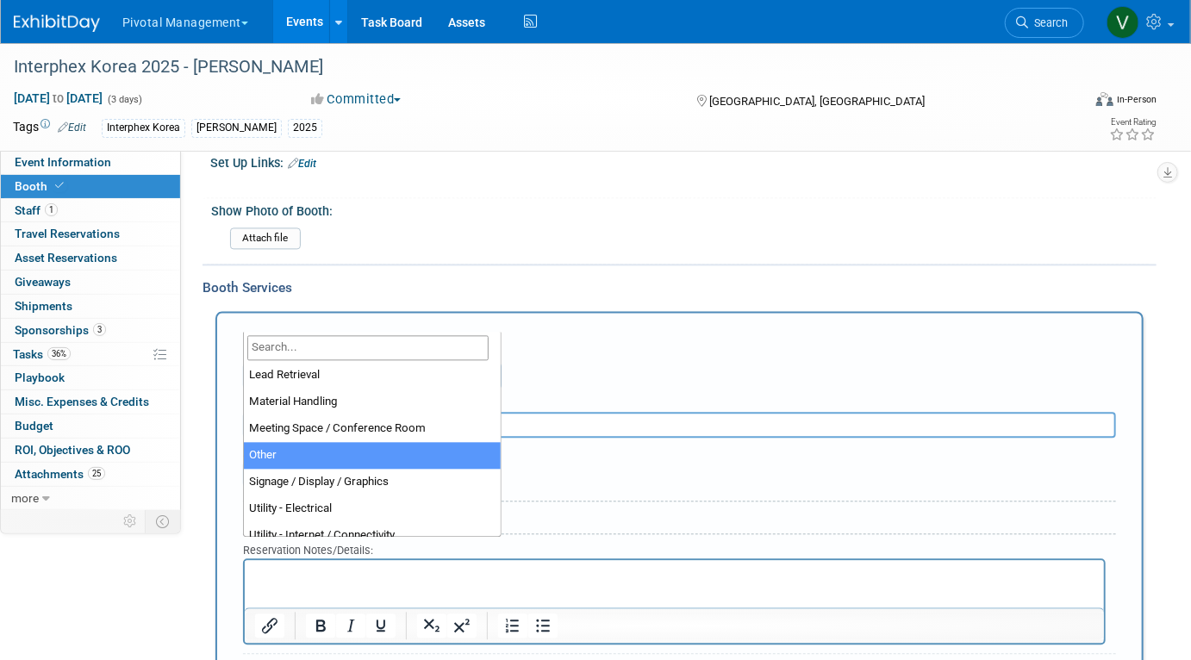
select select "1"
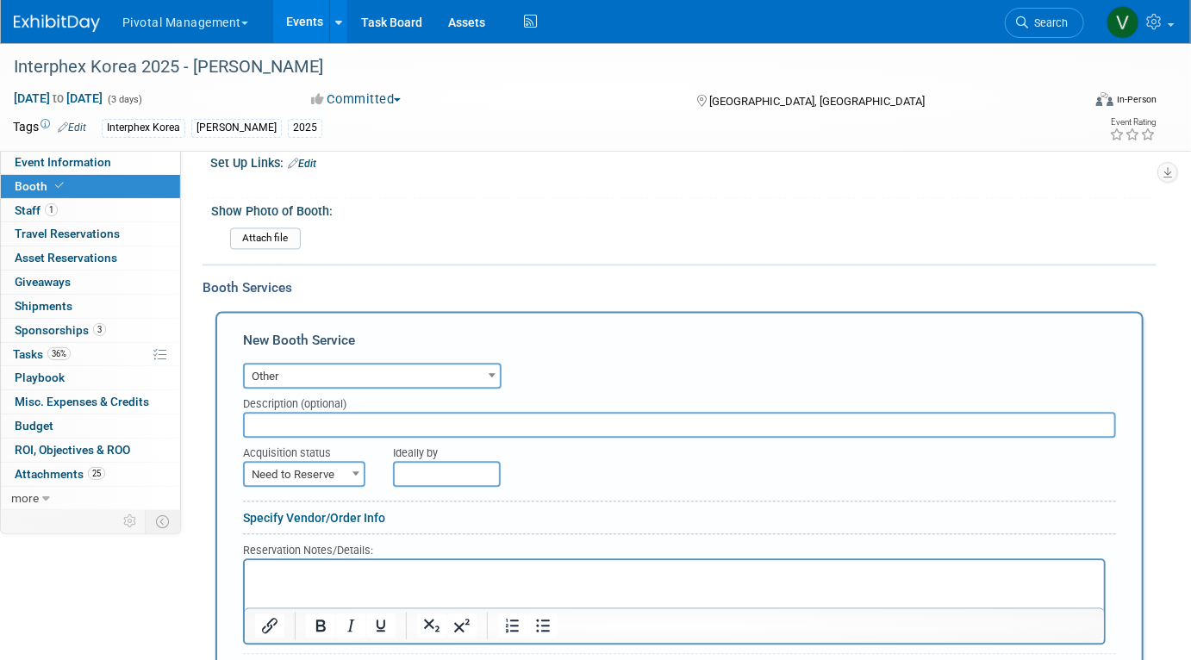
click at [444, 412] on input "text" at bounding box center [679, 425] width 873 height 26
